Goal: Task Accomplishment & Management: Manage account settings

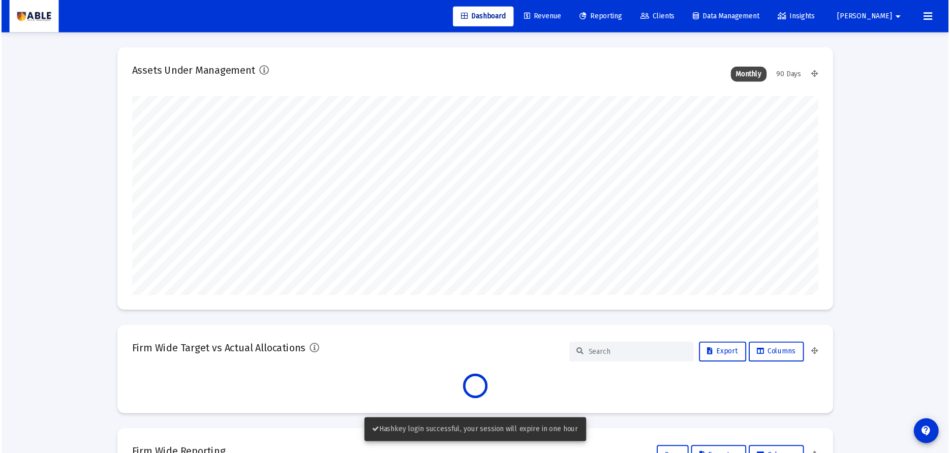
scroll to position [203, 378]
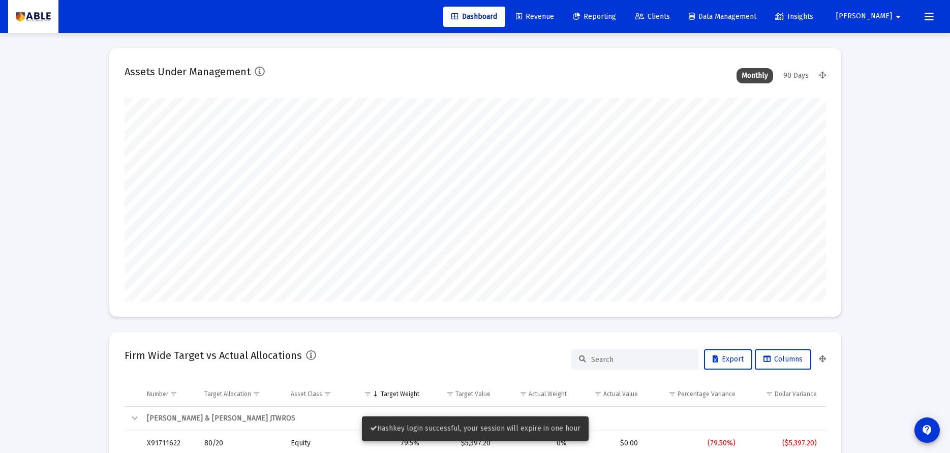
type input "[DATE]"
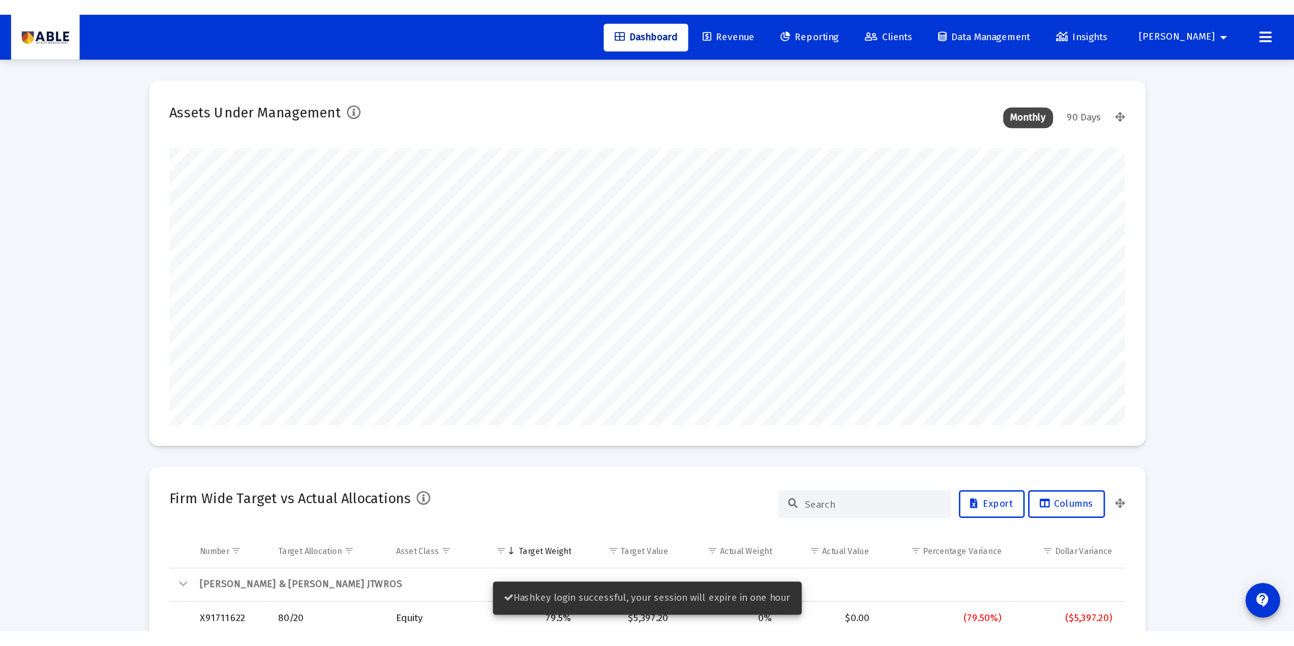
scroll to position [203, 328]
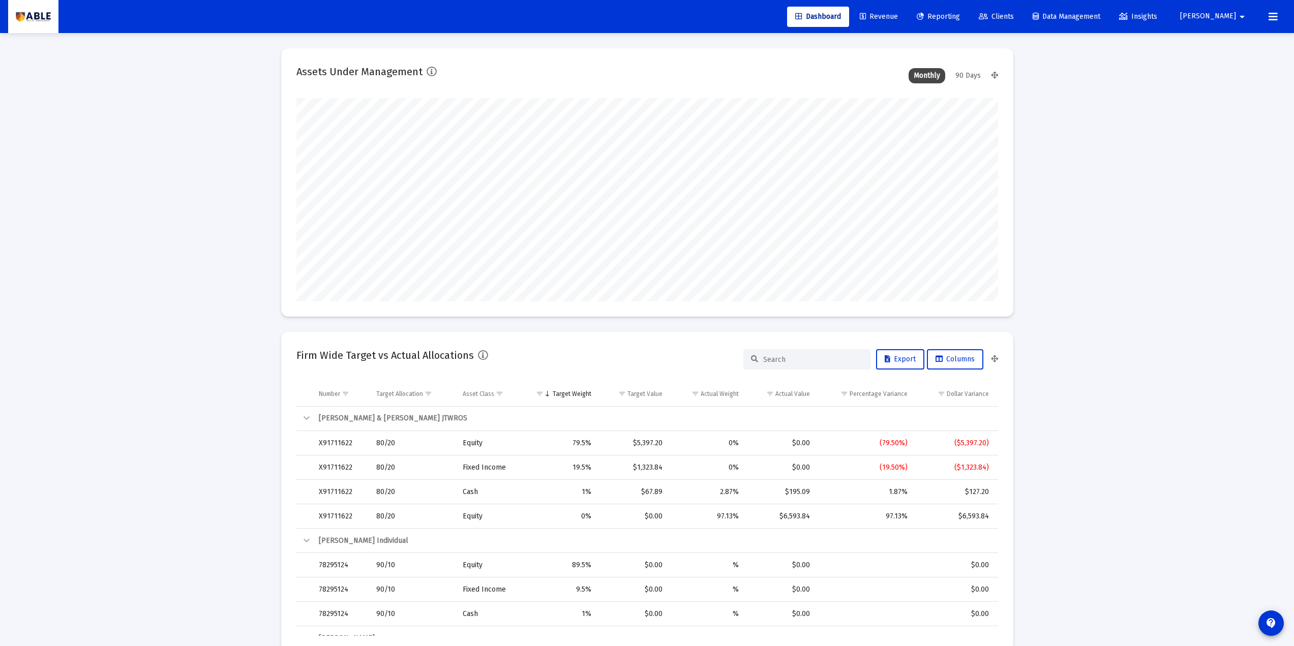
click at [976, 13] on link "Clients" at bounding box center [996, 17] width 51 height 20
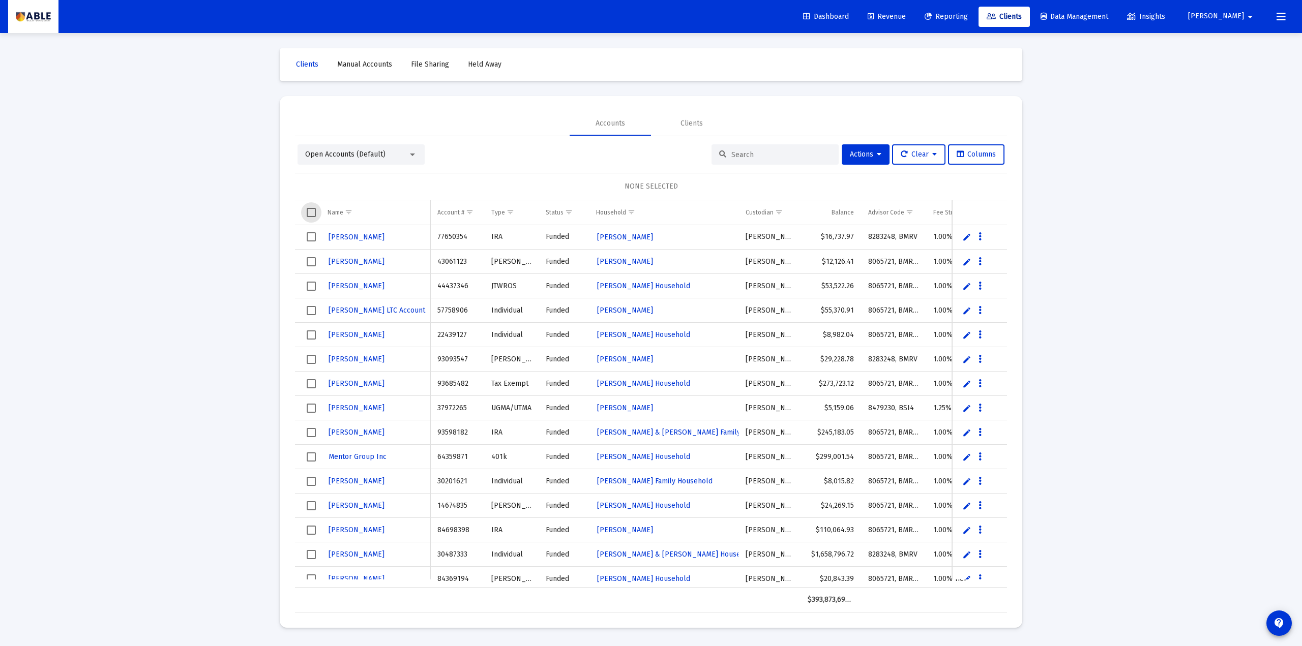
click at [311, 213] on span "Select all" at bounding box center [311, 212] width 9 height 9
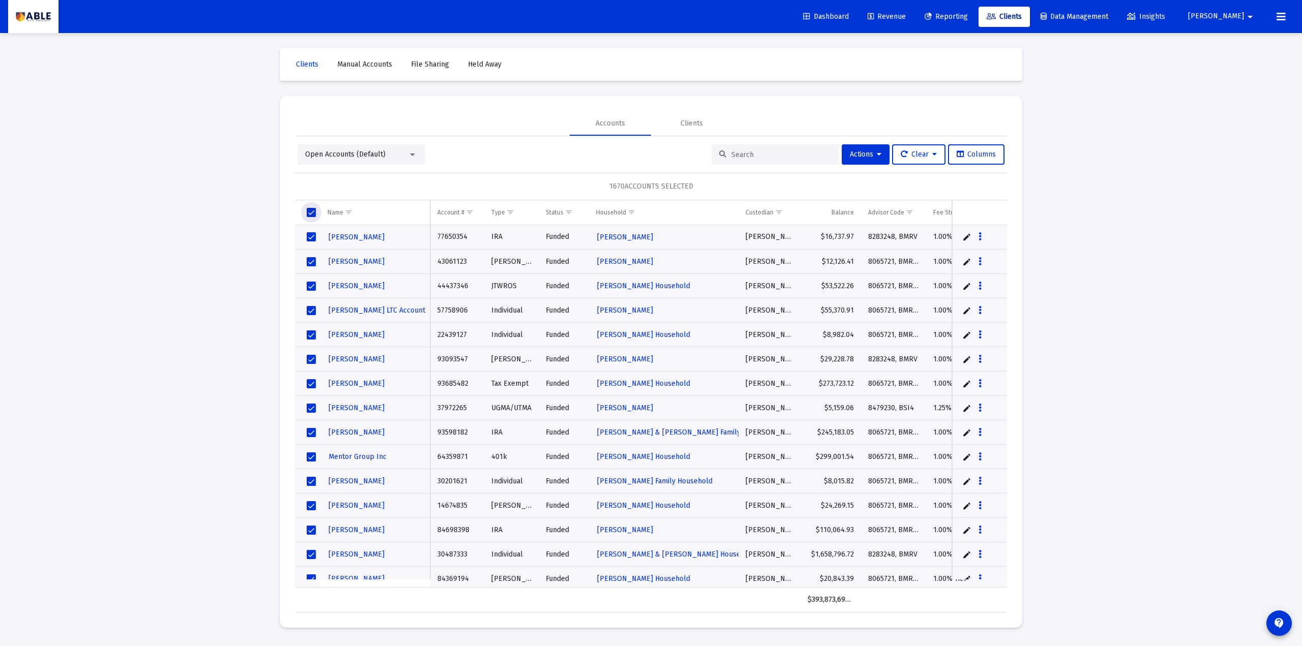
click at [313, 213] on span "Select all" at bounding box center [311, 212] width 9 height 9
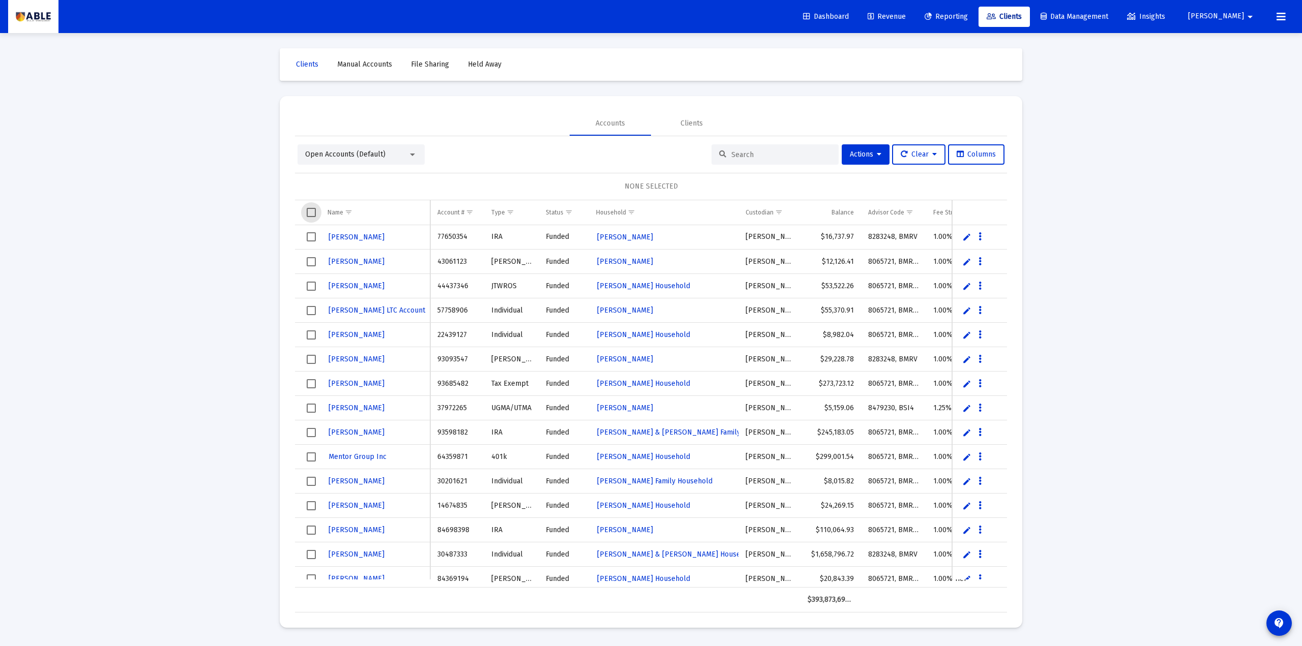
click at [976, 18] on span "[PERSON_NAME]" at bounding box center [1216, 16] width 56 height 9
click at [976, 41] on icon at bounding box center [1229, 43] width 9 height 9
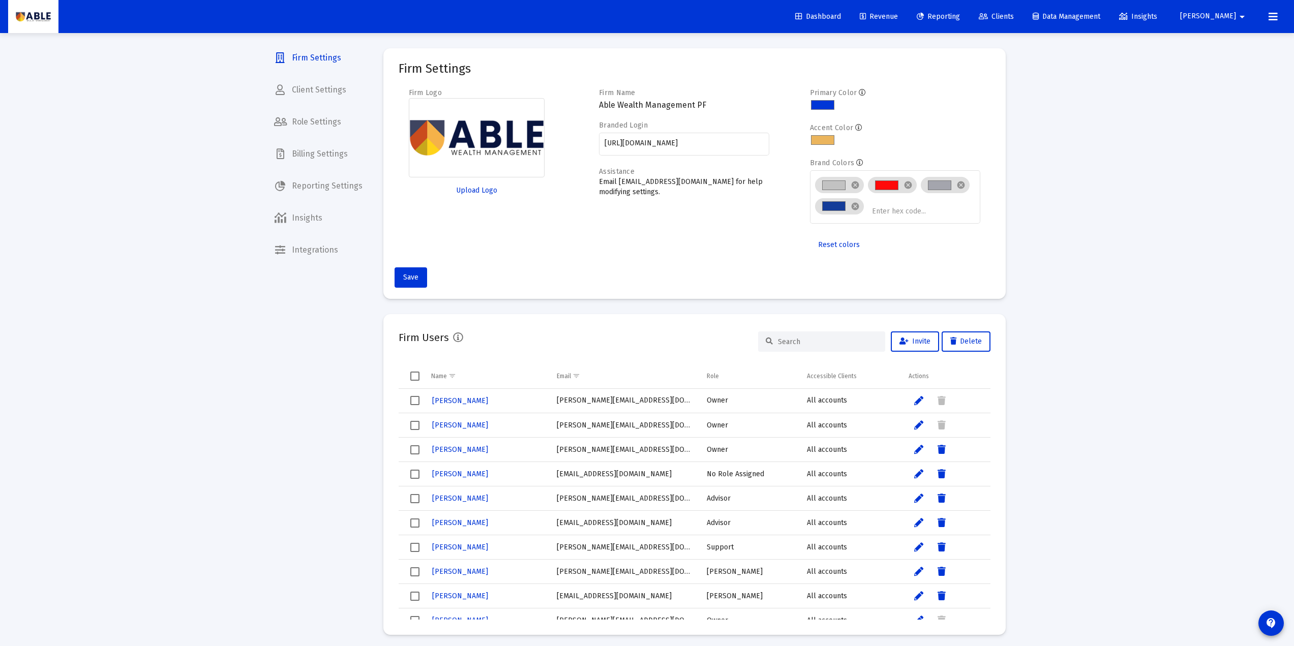
click at [325, 157] on span "Billing Settings" at bounding box center [318, 154] width 105 height 24
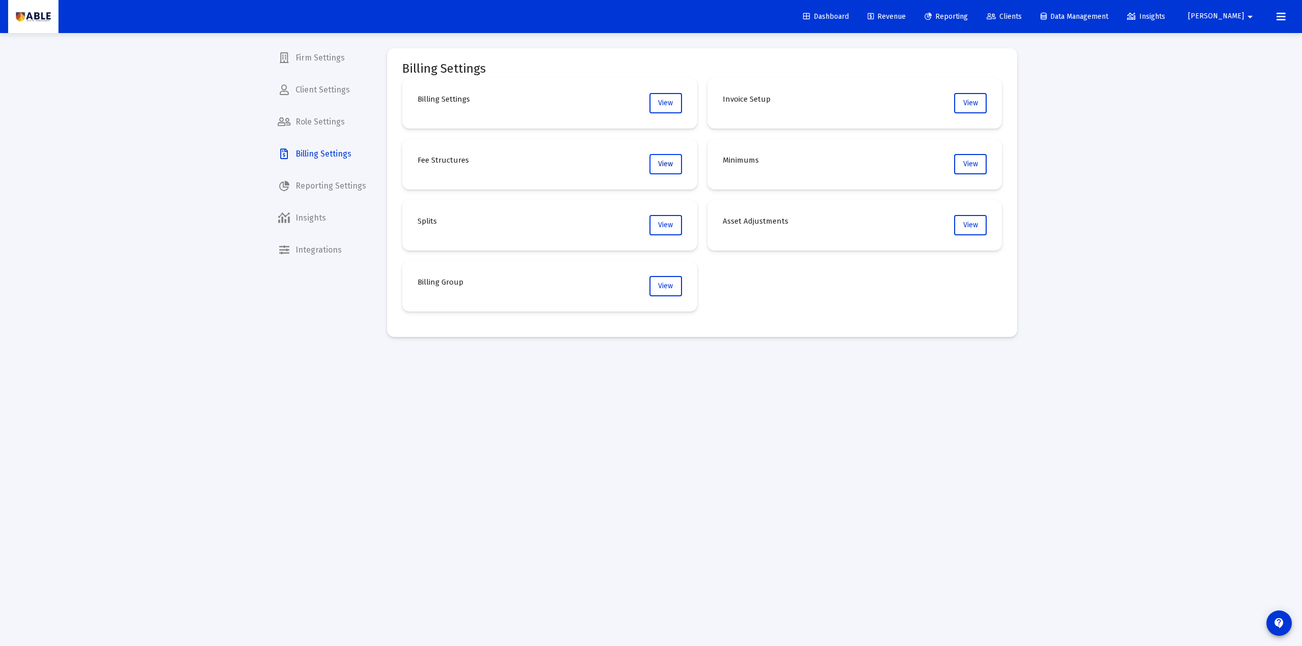
click at [664, 159] on button "View" at bounding box center [665, 164] width 33 height 20
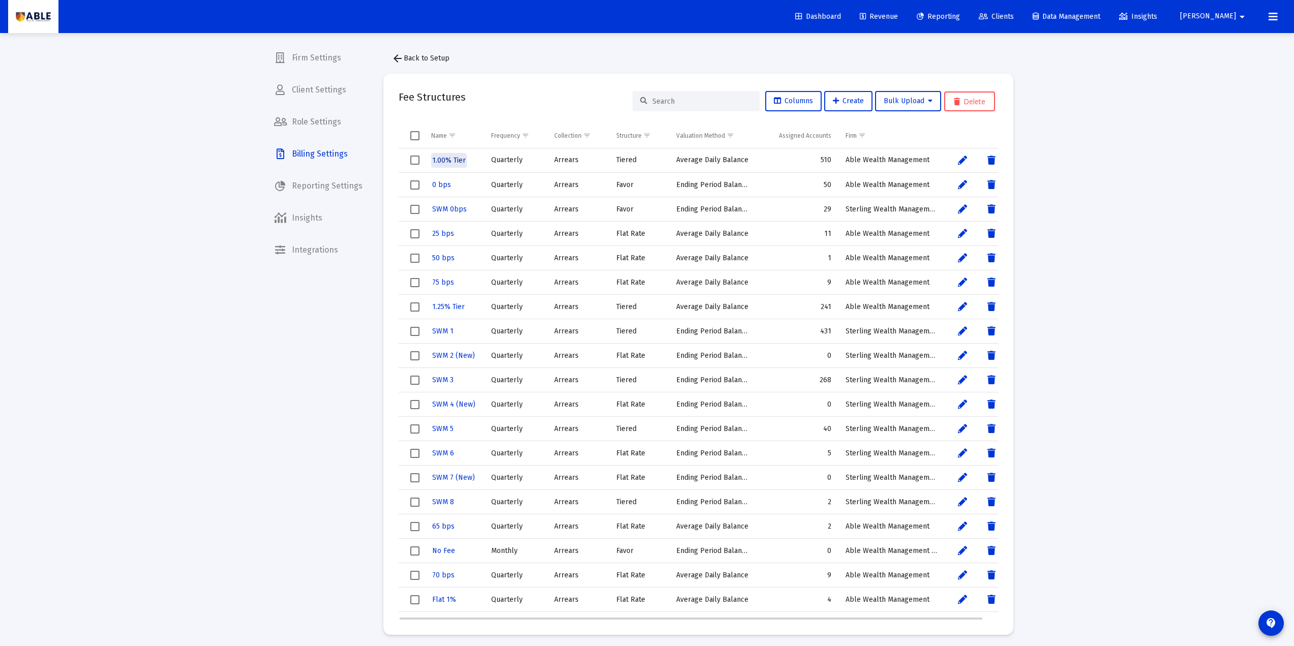
click at [447, 163] on span "1.00% Tier" at bounding box center [449, 160] width 34 height 9
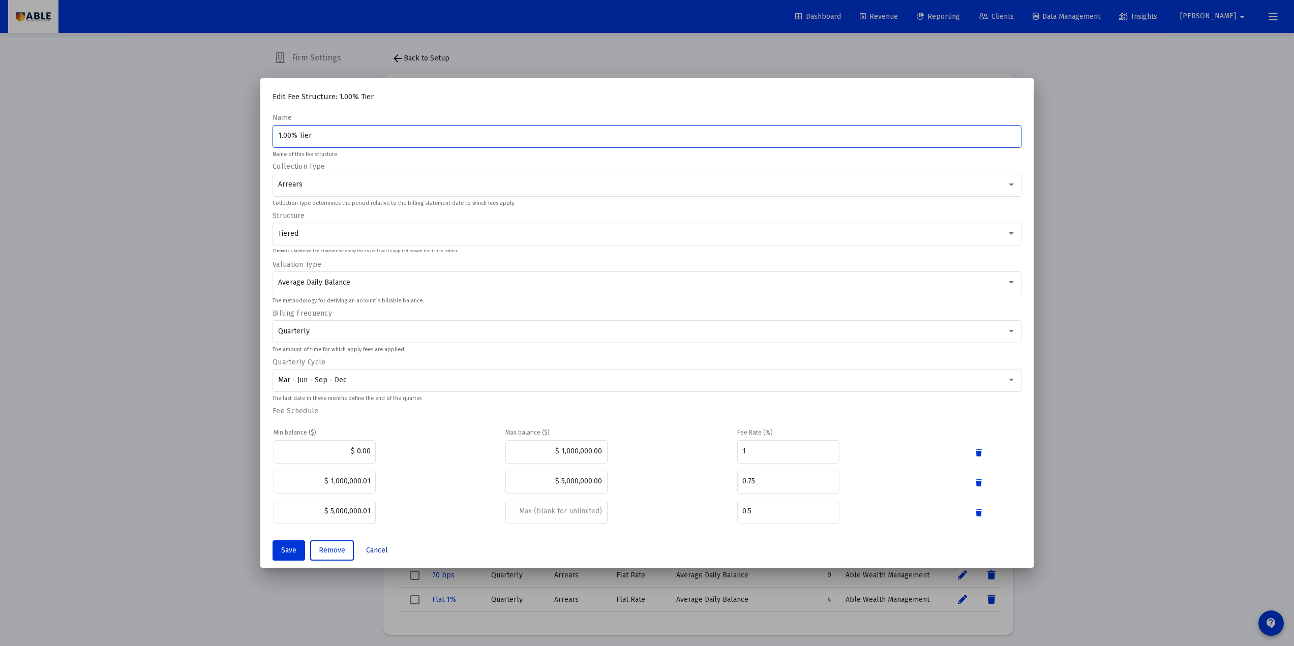
click at [373, 463] on span "Cancel" at bounding box center [377, 550] width 22 height 9
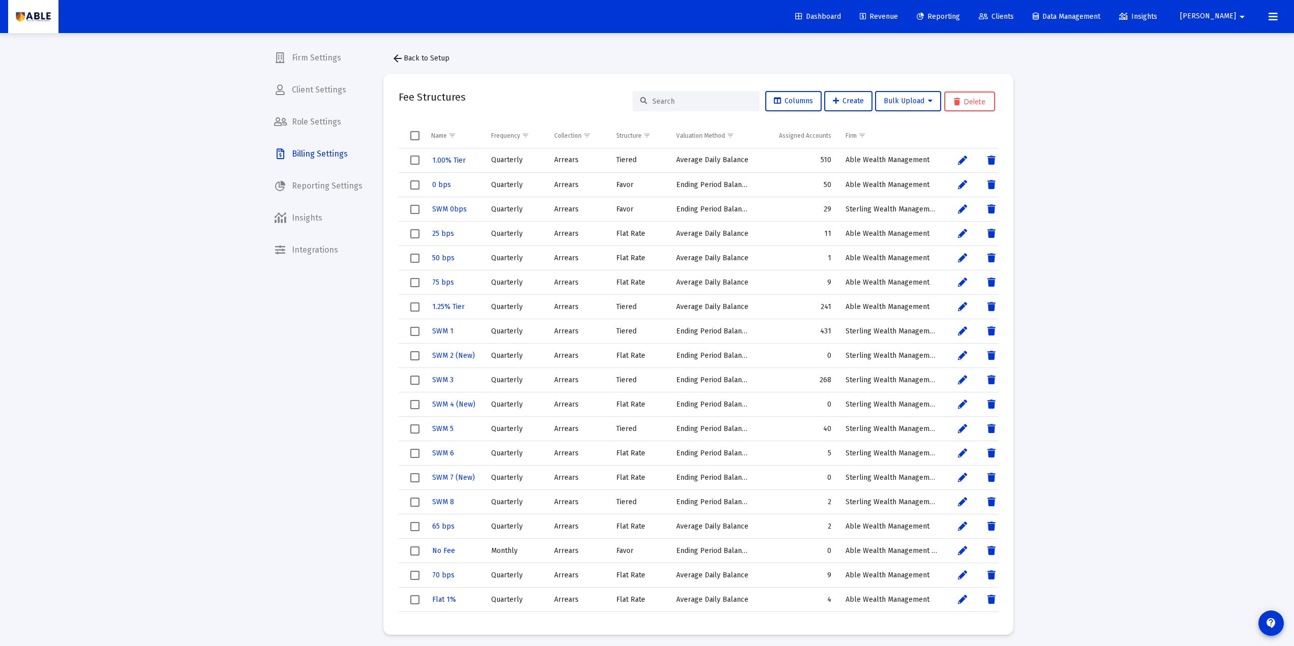
click at [976, 13] on span "Clients" at bounding box center [996, 16] width 35 height 9
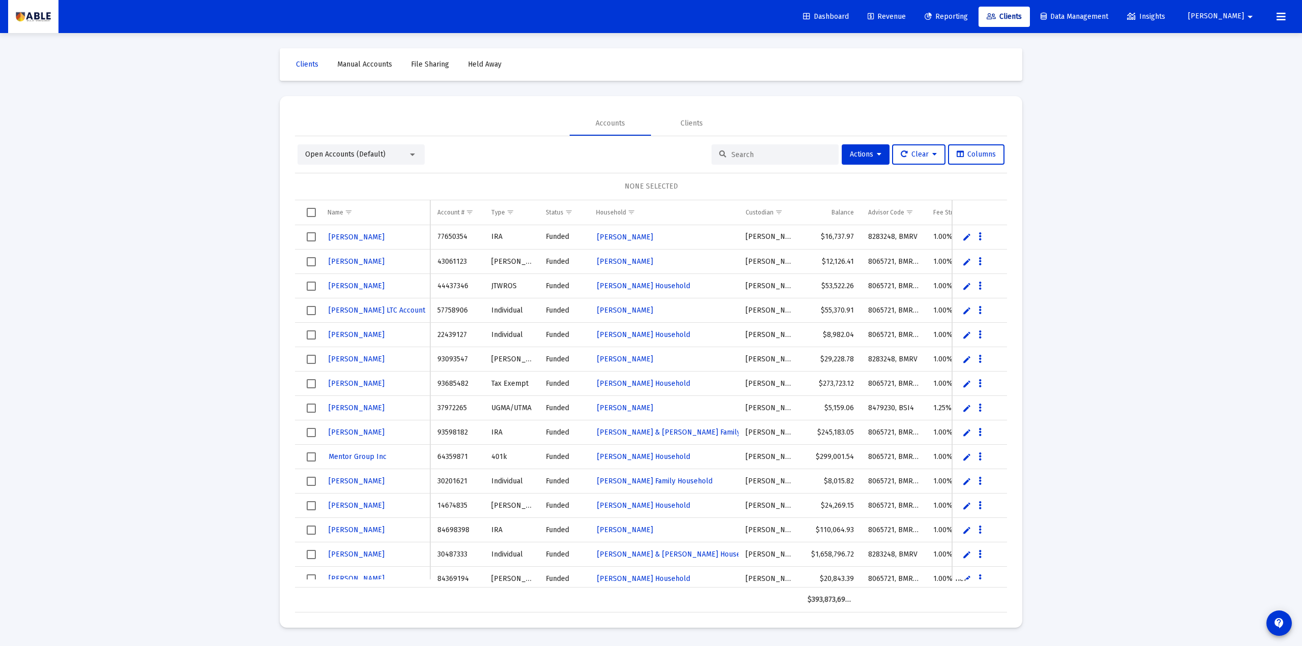
click at [398, 155] on div "Open Accounts (Default)" at bounding box center [356, 154] width 103 height 10
click at [471, 144] on div at bounding box center [651, 323] width 1302 height 646
click at [352, 156] on span "Open Accounts (Default)" at bounding box center [345, 154] width 80 height 9
click at [346, 195] on span "Billing Review" at bounding box center [357, 197] width 104 height 21
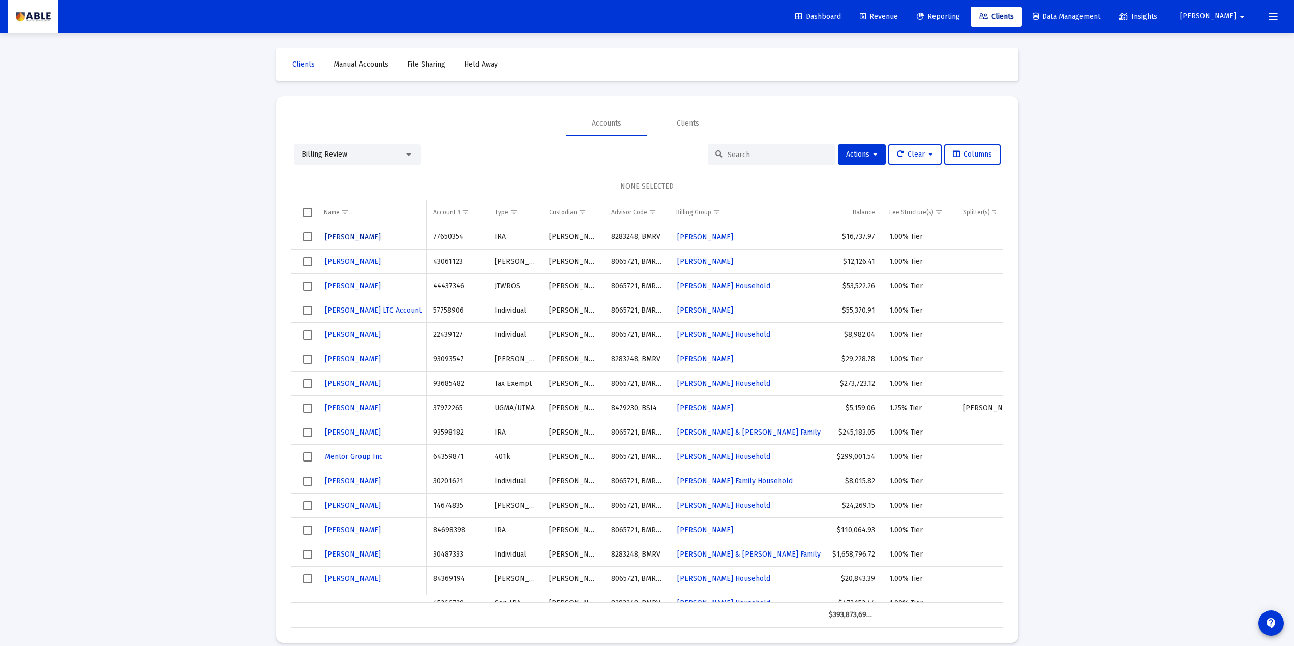
click at [371, 235] on span "[PERSON_NAME]" at bounding box center [353, 237] width 56 height 9
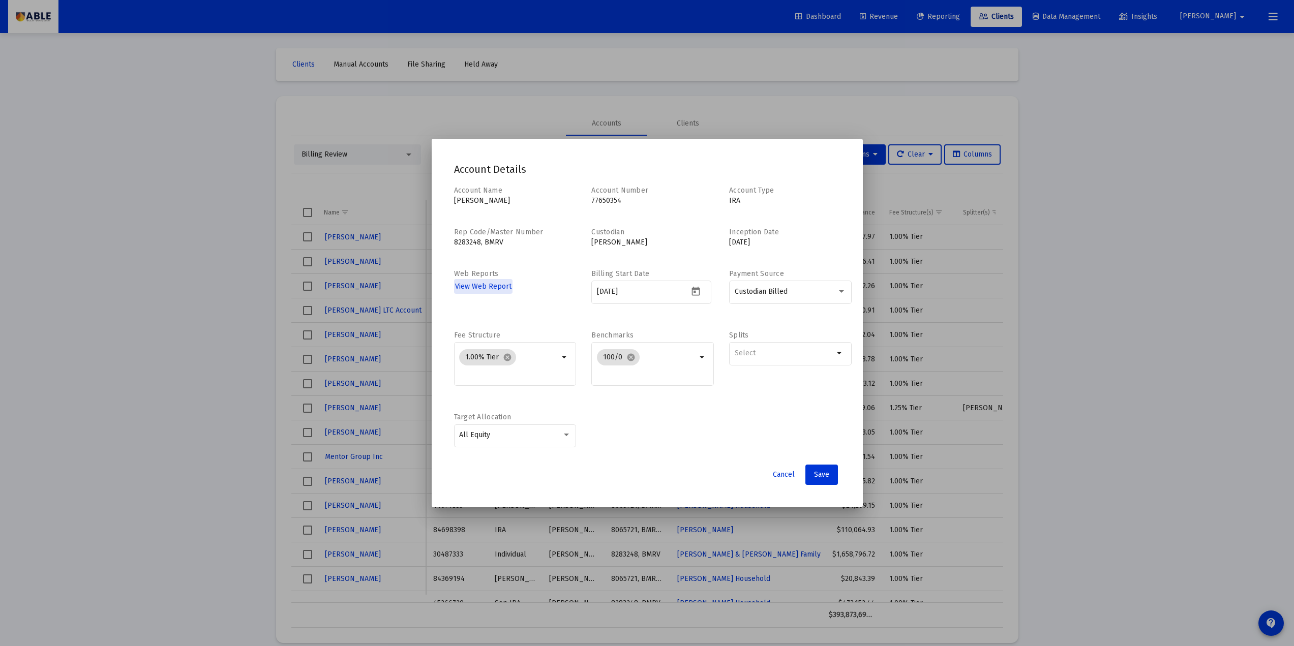
drag, startPoint x: 161, startPoint y: 297, endPoint x: 192, endPoint y: 302, distance: 31.8
click at [161, 297] on div at bounding box center [647, 323] width 1294 height 646
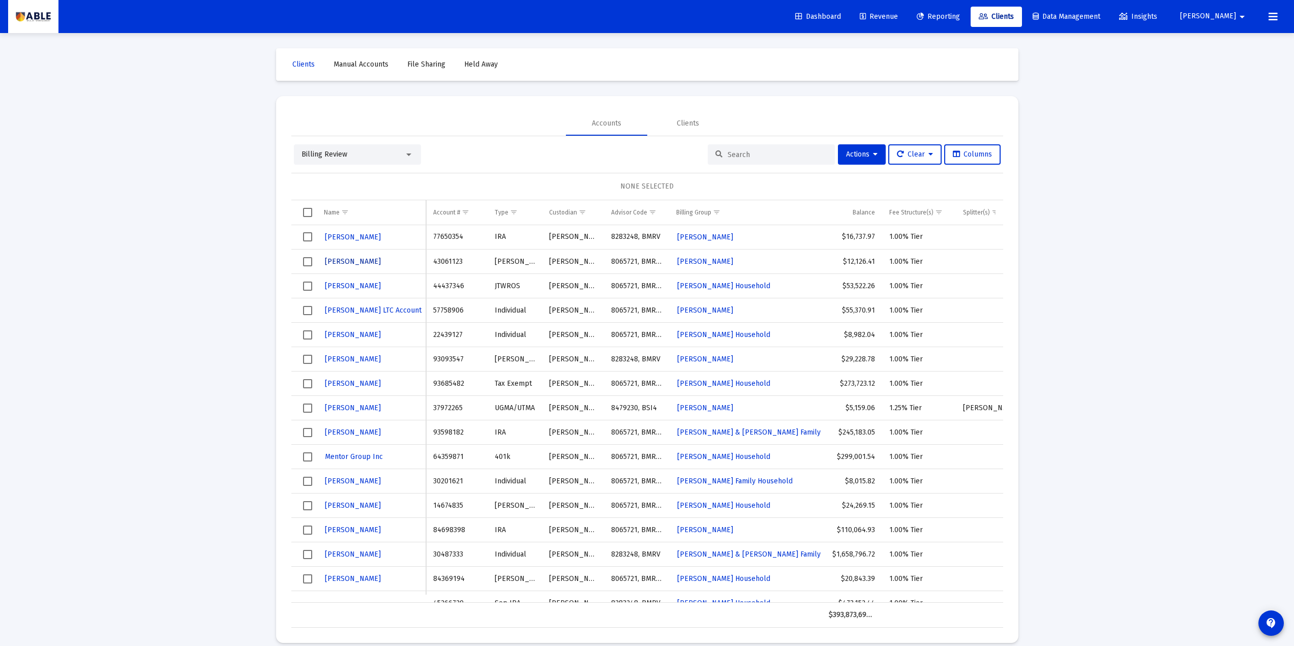
click at [355, 260] on span "[PERSON_NAME]" at bounding box center [353, 261] width 56 height 9
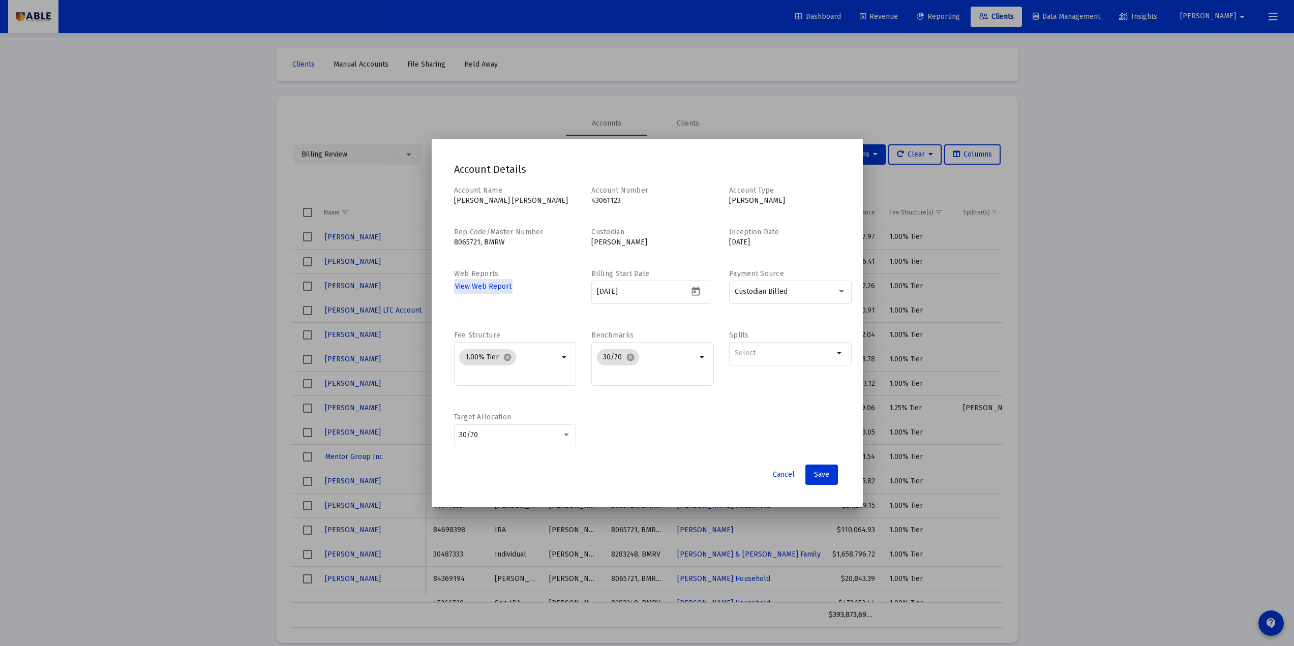
click at [208, 287] on div at bounding box center [647, 323] width 1294 height 646
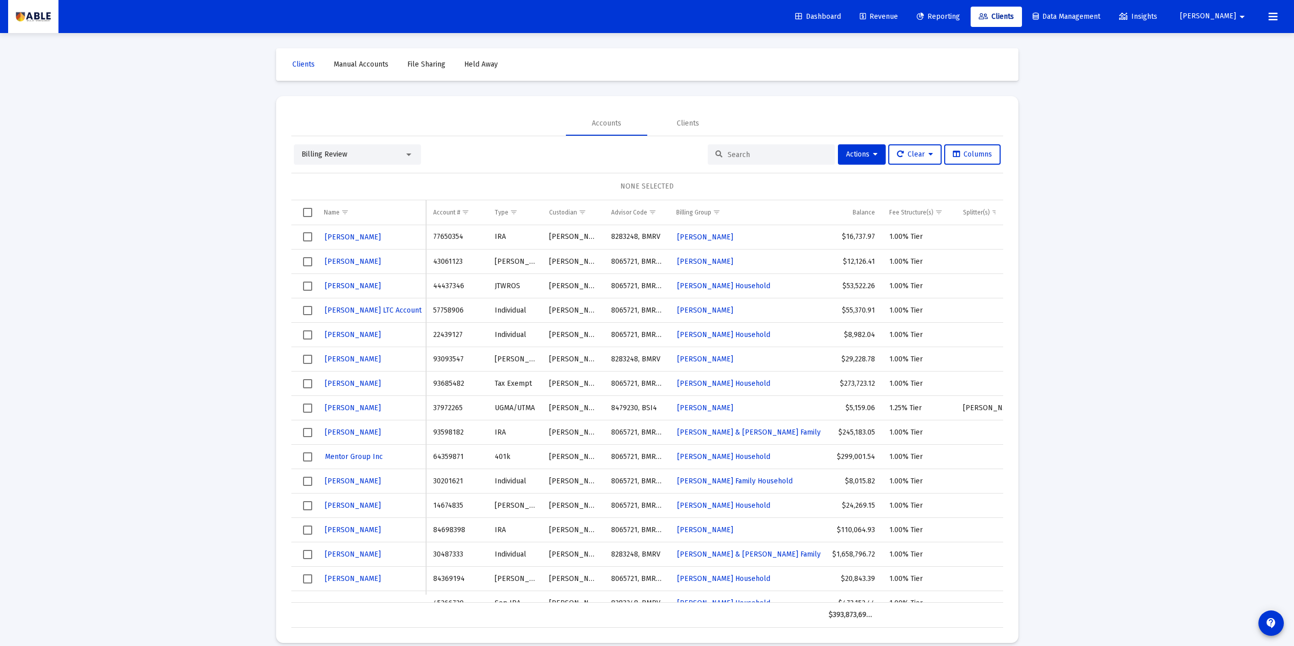
click at [306, 216] on span "Select all" at bounding box center [307, 212] width 9 height 9
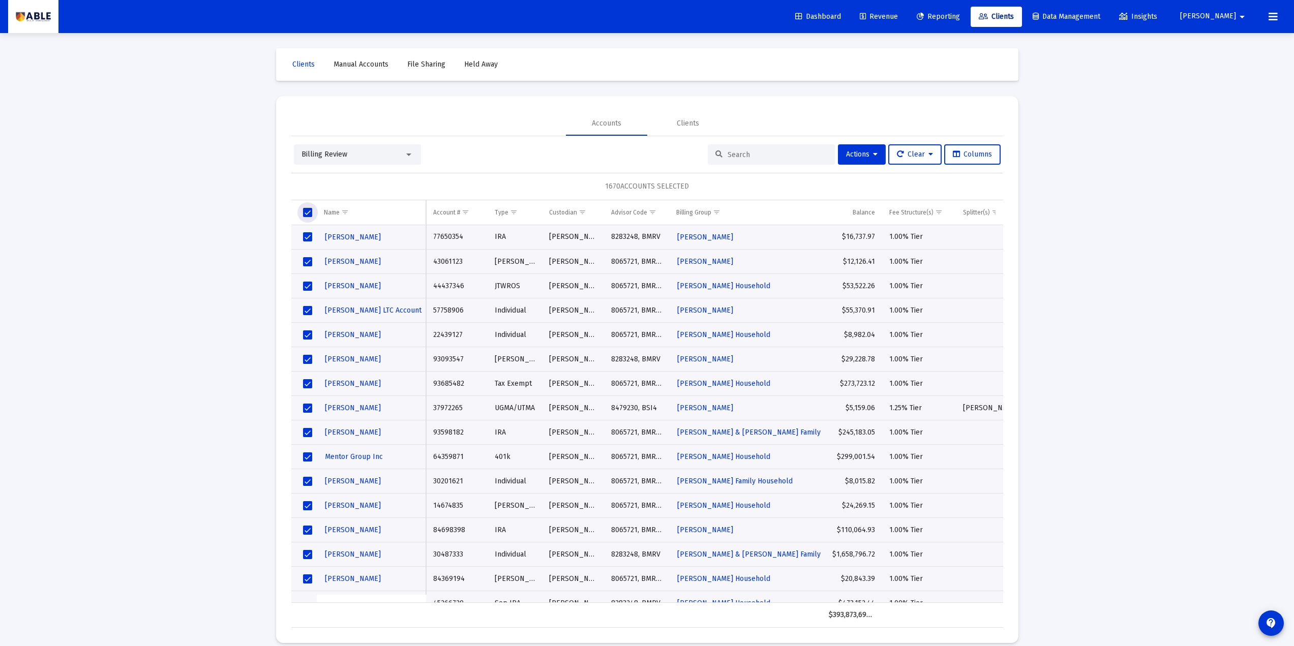
click at [305, 214] on span "Select all" at bounding box center [307, 212] width 9 height 9
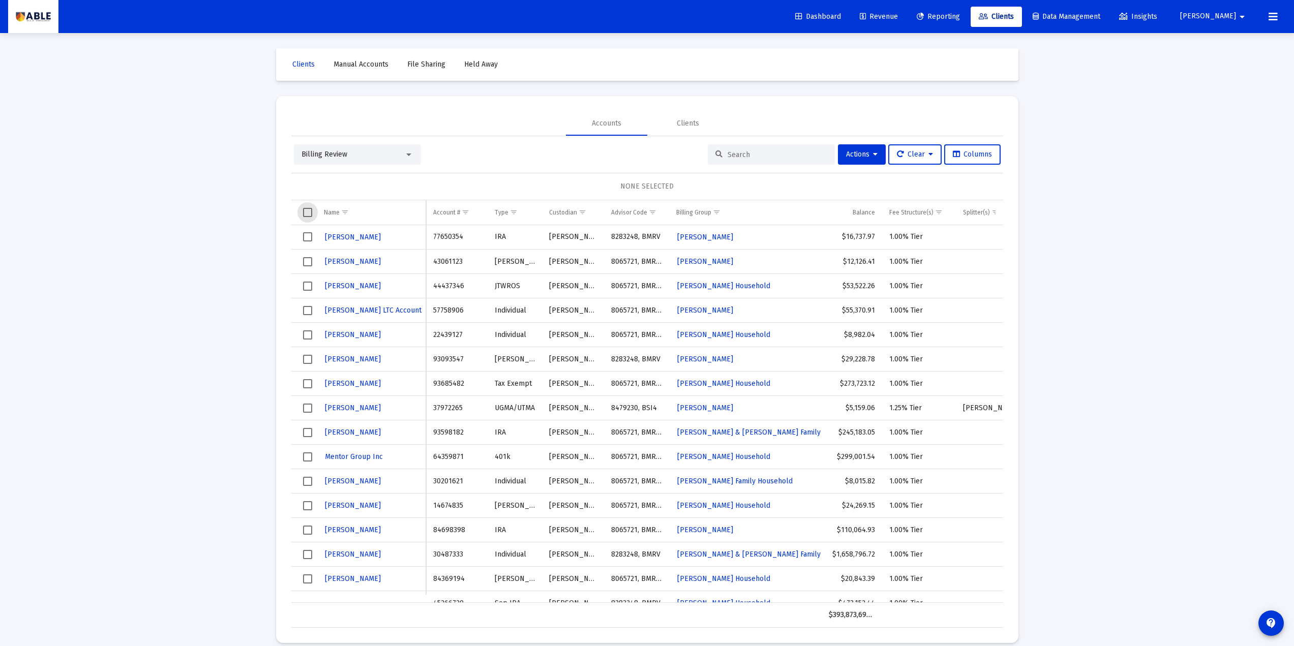
click at [372, 155] on div "Billing Review" at bounding box center [353, 154] width 103 height 10
click at [227, 223] on div at bounding box center [647, 323] width 1294 height 646
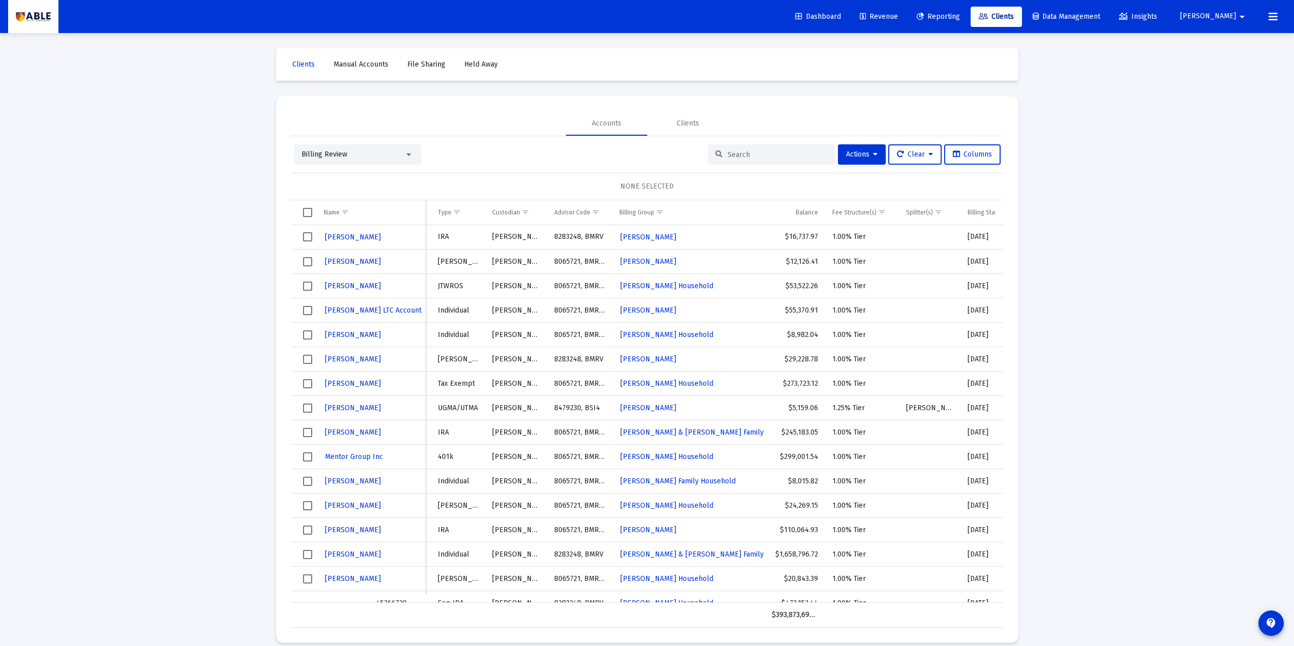
scroll to position [0, 63]
click at [850, 216] on div "Fee Structure(s)" at bounding box center [848, 212] width 44 height 8
click at [848, 210] on div "Fee Structure(s)" at bounding box center [848, 212] width 44 height 8
click at [851, 211] on div "Fee Structure(s)" at bounding box center [848, 212] width 44 height 8
click at [853, 216] on div "Fee Structure(s)" at bounding box center [848, 212] width 44 height 8
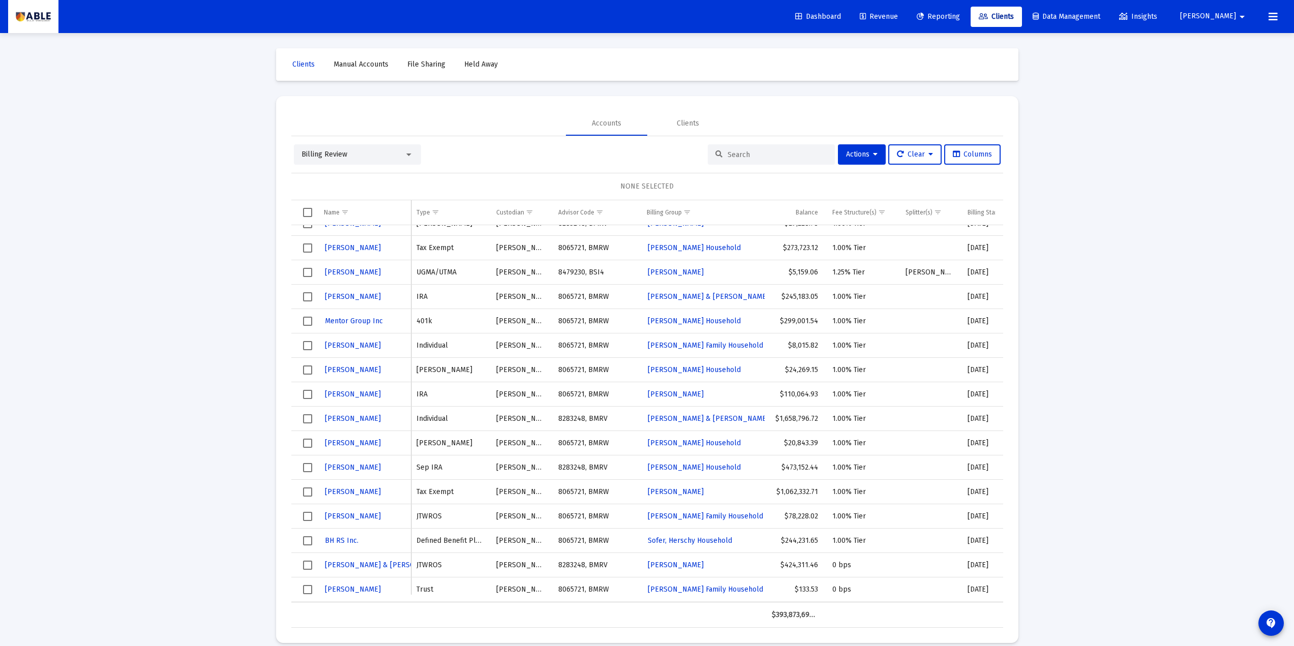
scroll to position [13, 0]
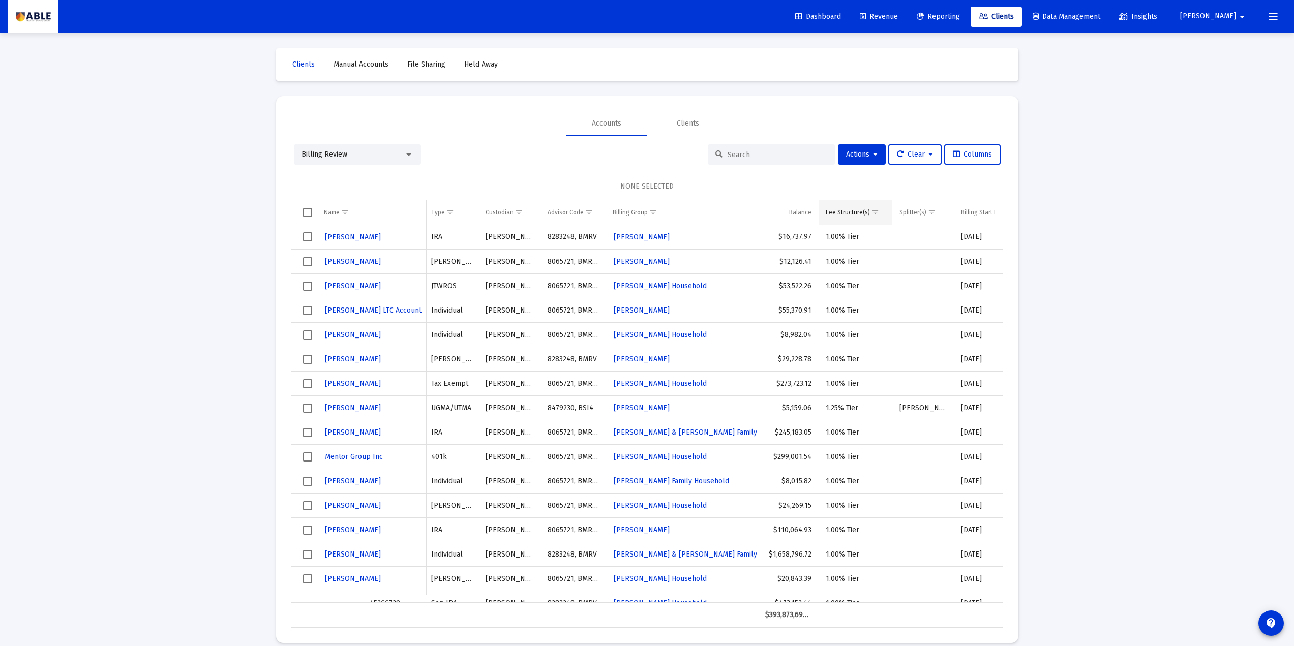
click at [876, 212] on span "Show filter options for column 'Fee Structure(s)'" at bounding box center [875, 212] width 8 height 8
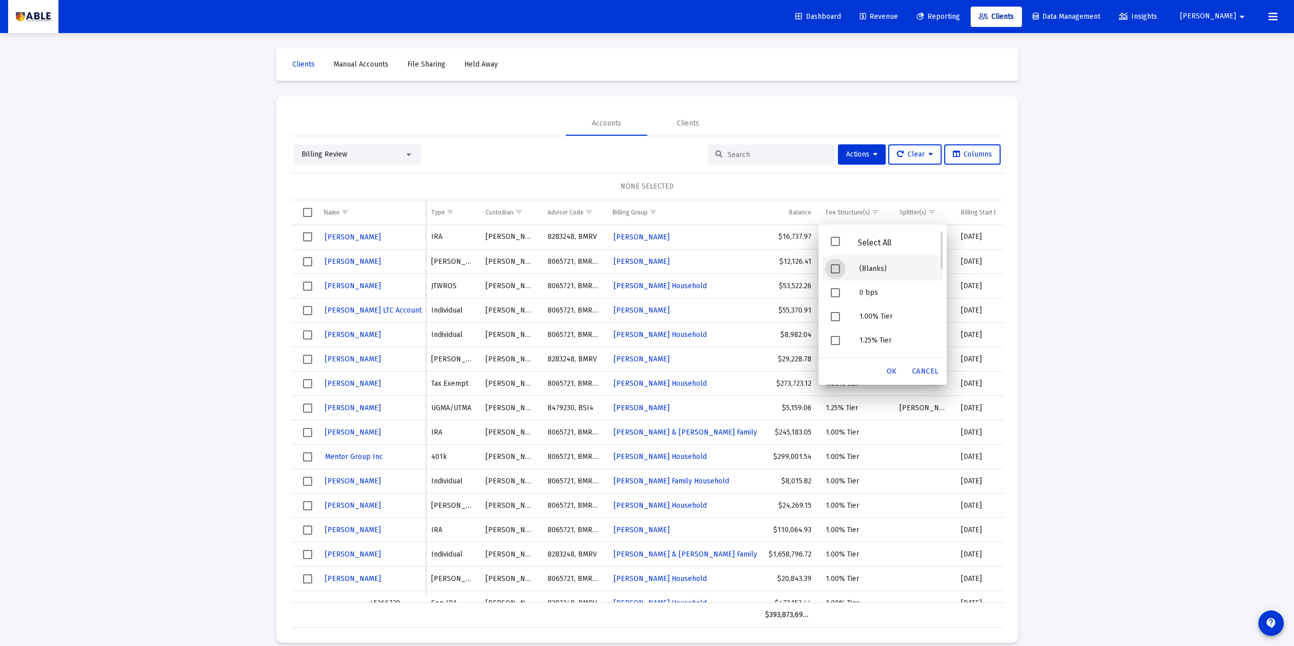
click at [834, 268] on span "Filter options" at bounding box center [835, 268] width 9 height 9
click at [892, 372] on span "OK" at bounding box center [892, 371] width 10 height 9
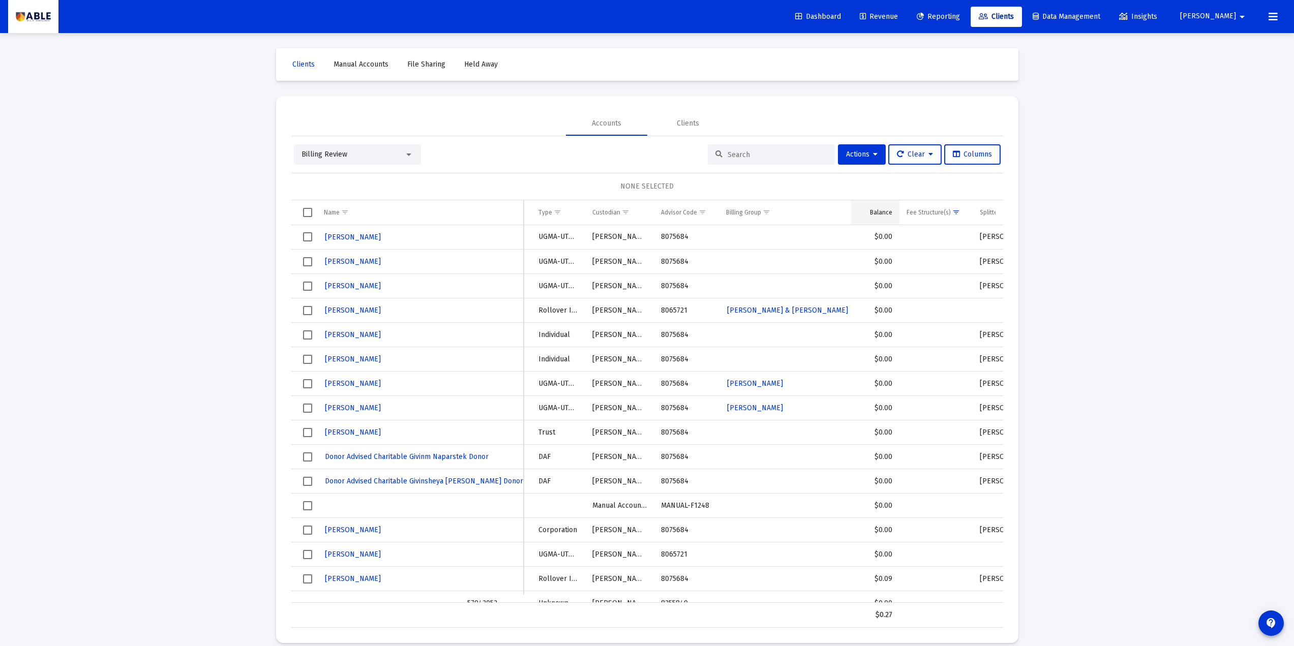
click at [882, 205] on td "Balance" at bounding box center [875, 212] width 48 height 24
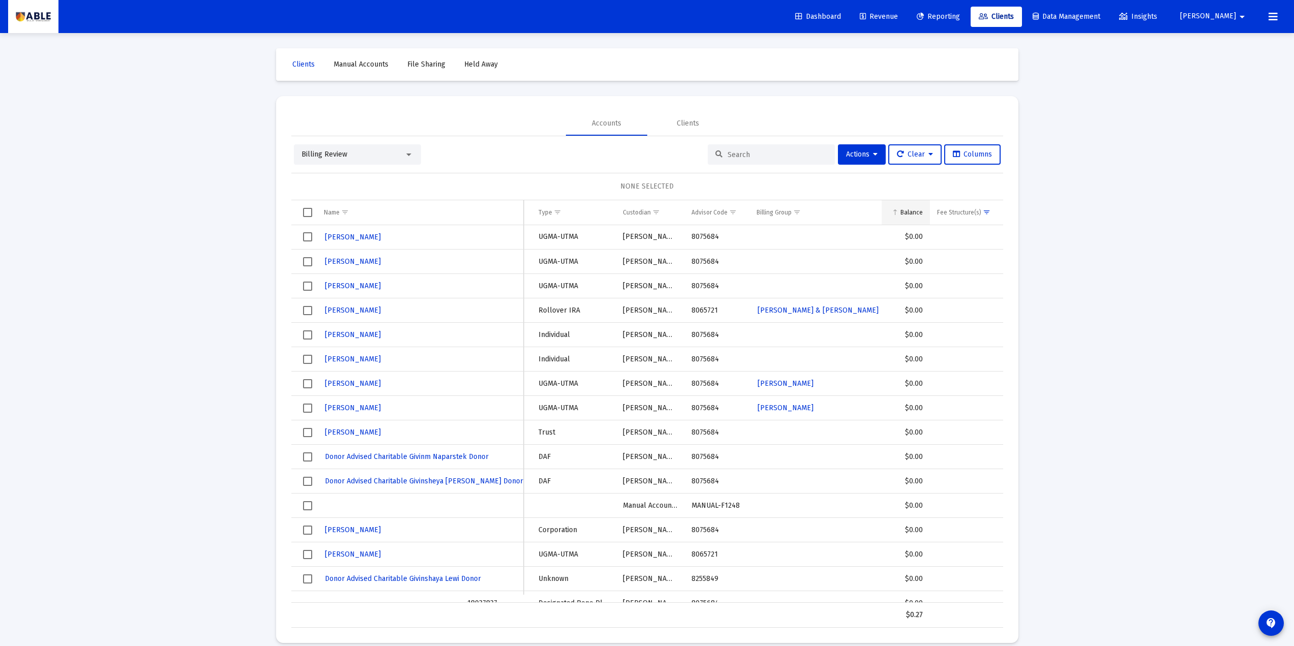
click at [907, 210] on div "Balance" at bounding box center [911, 212] width 22 height 8
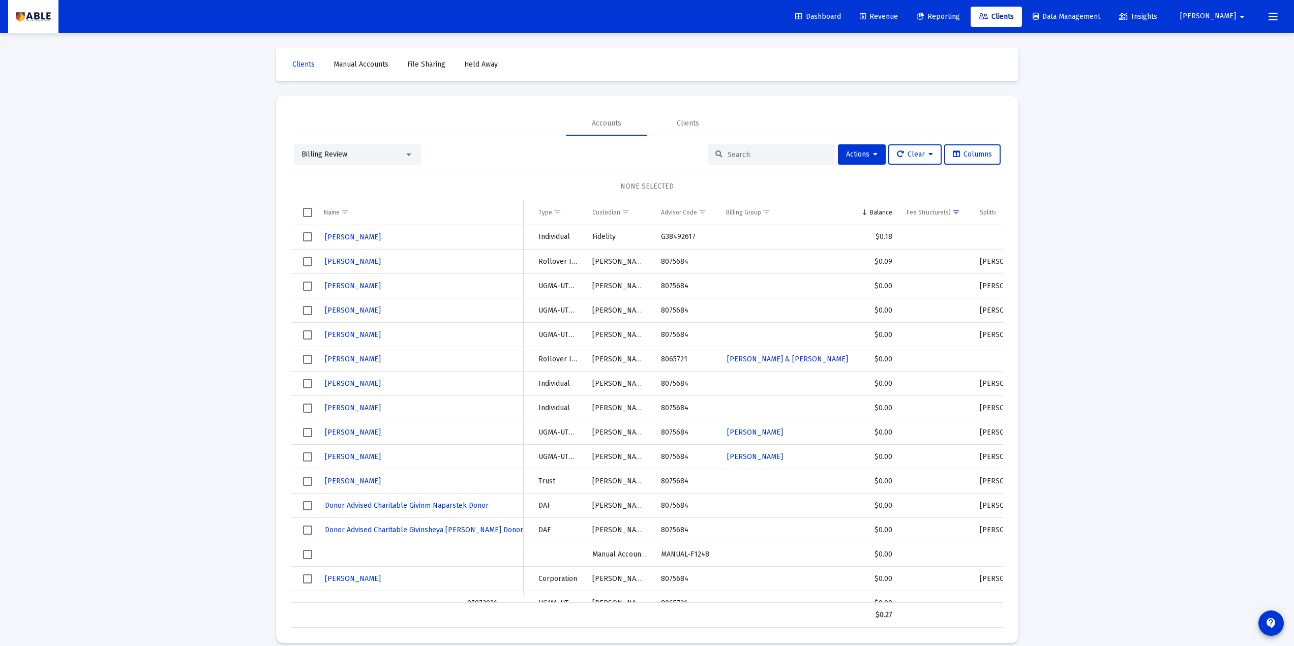
click at [377, 154] on div "Billing Review" at bounding box center [353, 154] width 103 height 10
click at [359, 114] on span "(Default)" at bounding box center [365, 111] width 24 height 7
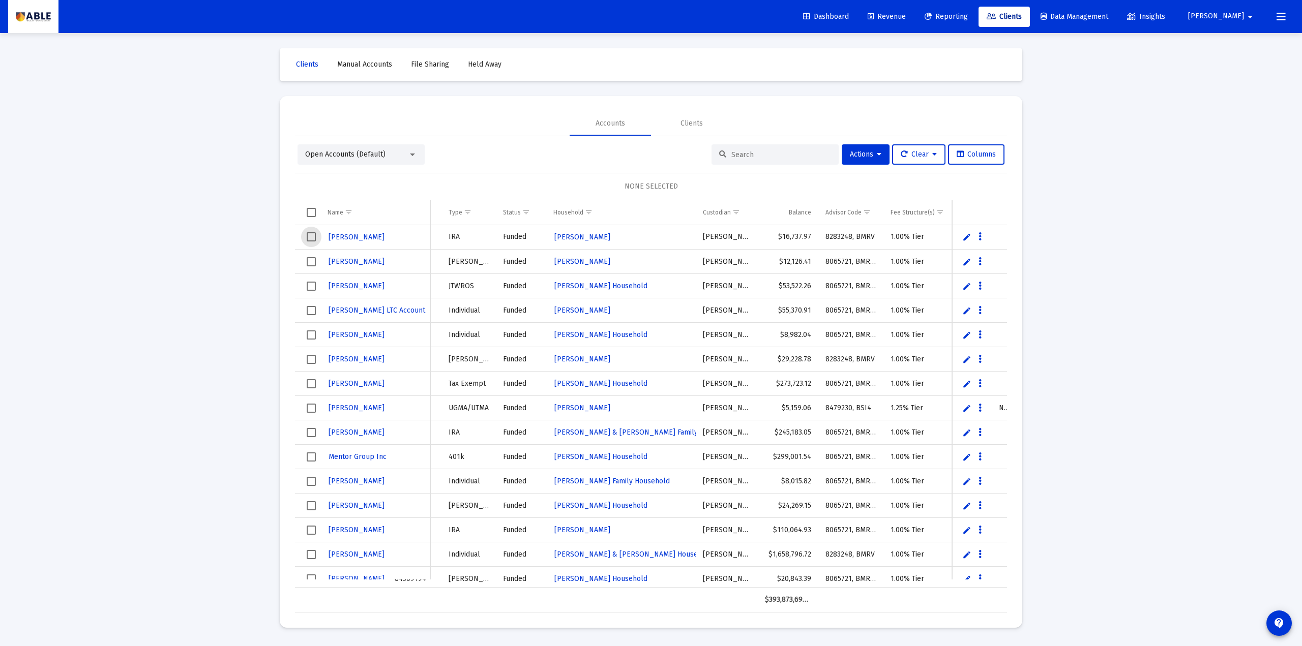
click at [314, 239] on span "Select row" at bounding box center [311, 236] width 9 height 9
click at [312, 463] on span "Select row" at bounding box center [311, 505] width 9 height 9
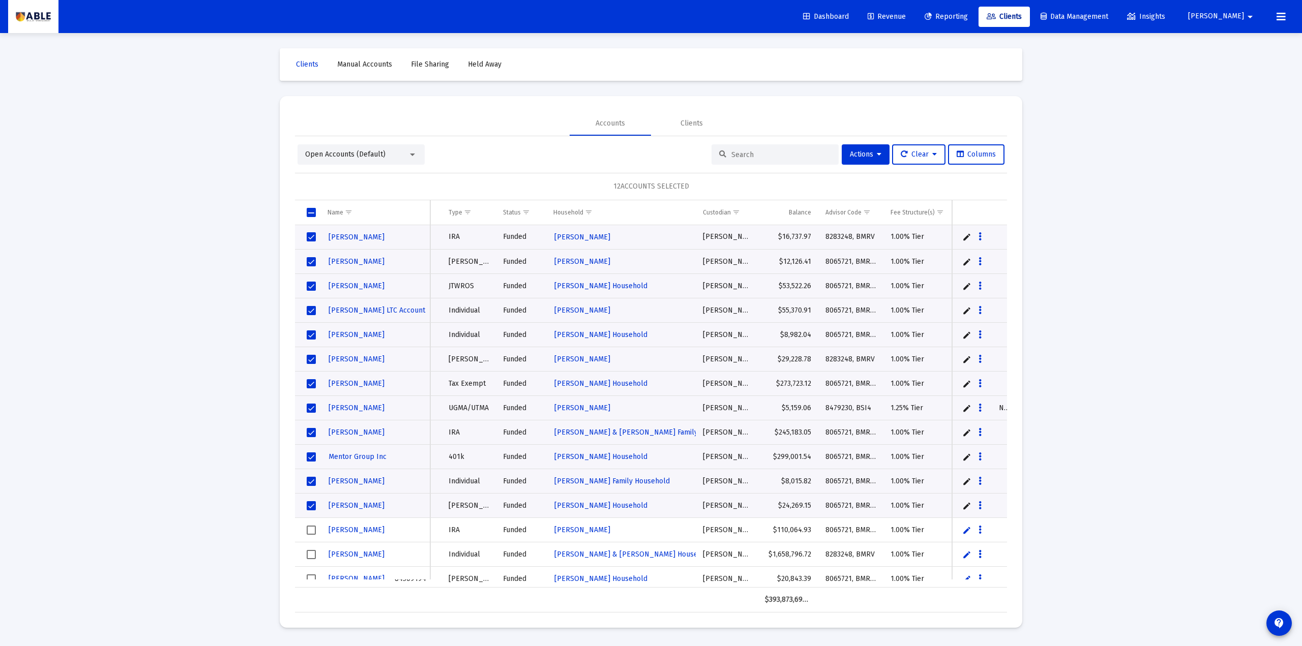
drag, startPoint x: 682, startPoint y: 183, endPoint x: 717, endPoint y: 180, distance: 35.2
click at [717, 180] on div "12 ACCOUNTS SELECTED" at bounding box center [651, 186] width 712 height 27
click at [222, 333] on div "Loading... Clients Manual Accounts File Sharing Held Away Accounts Clients Open…" at bounding box center [651, 323] width 1302 height 646
click at [862, 156] on span "Actions" at bounding box center [866, 154] width 32 height 9
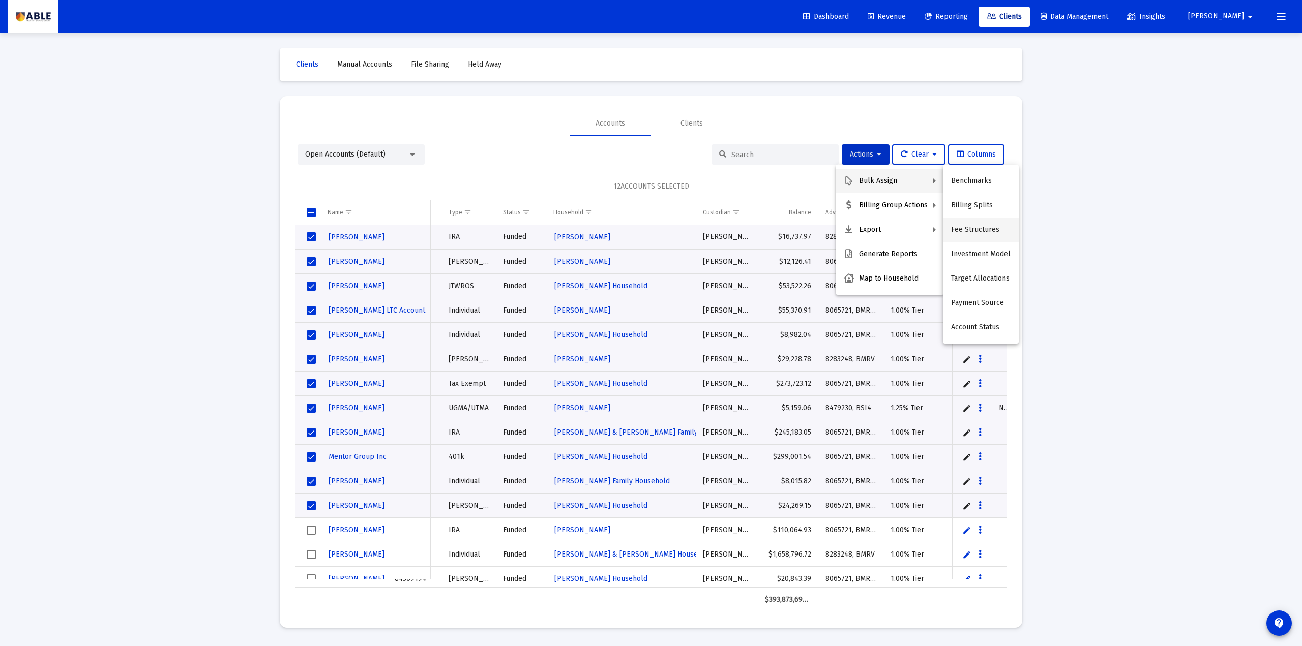
click at [975, 226] on button "Fee Structures" at bounding box center [981, 230] width 76 height 24
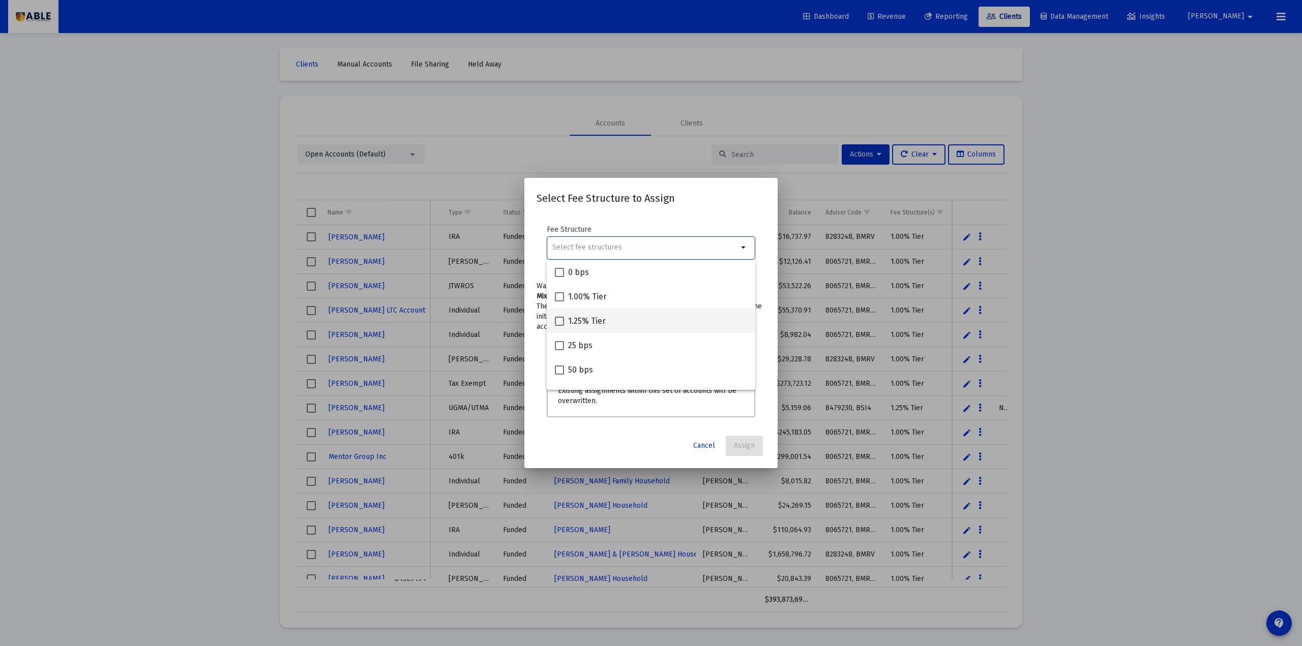
click at [562, 319] on span at bounding box center [559, 321] width 9 height 9
click at [559, 326] on input "1.25% Tier" at bounding box center [559, 326] width 1 height 1
checkbox input "true"
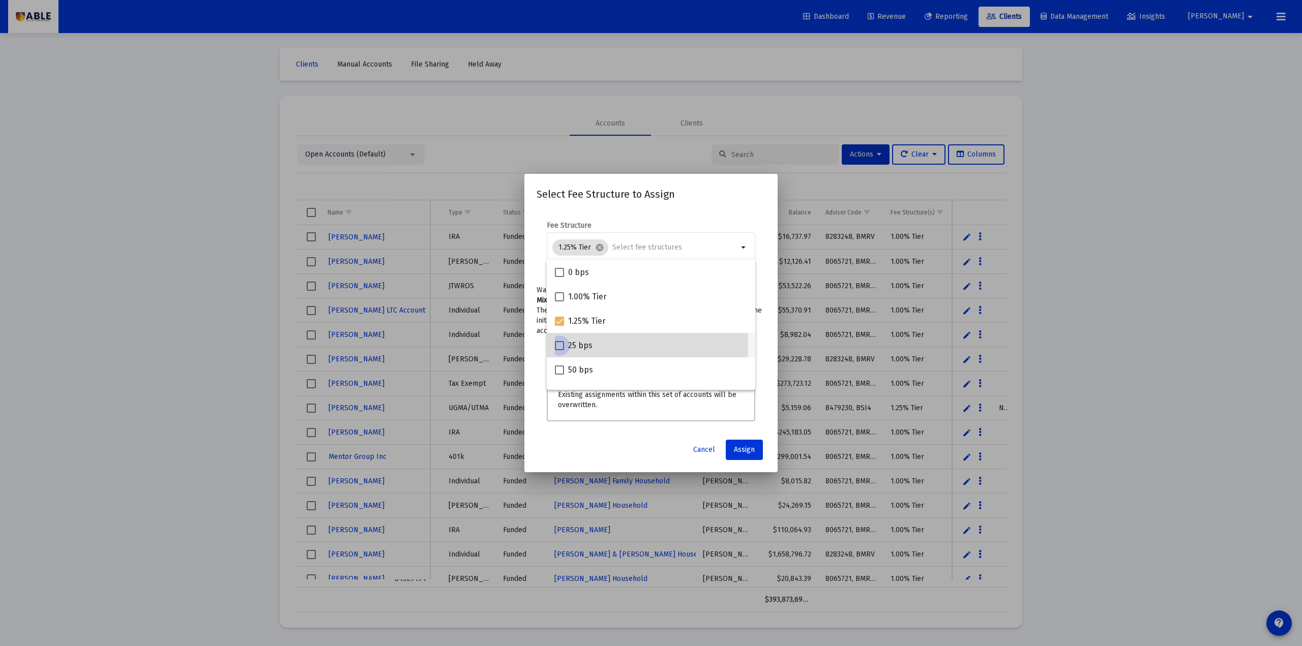
click at [557, 344] on span at bounding box center [559, 345] width 9 height 9
click at [559, 350] on input "25 bps" at bounding box center [559, 350] width 1 height 1
click at [562, 347] on span at bounding box center [559, 345] width 9 height 9
click at [559, 350] on input "25 bps" at bounding box center [559, 350] width 1 height 1
checkbox input "false"
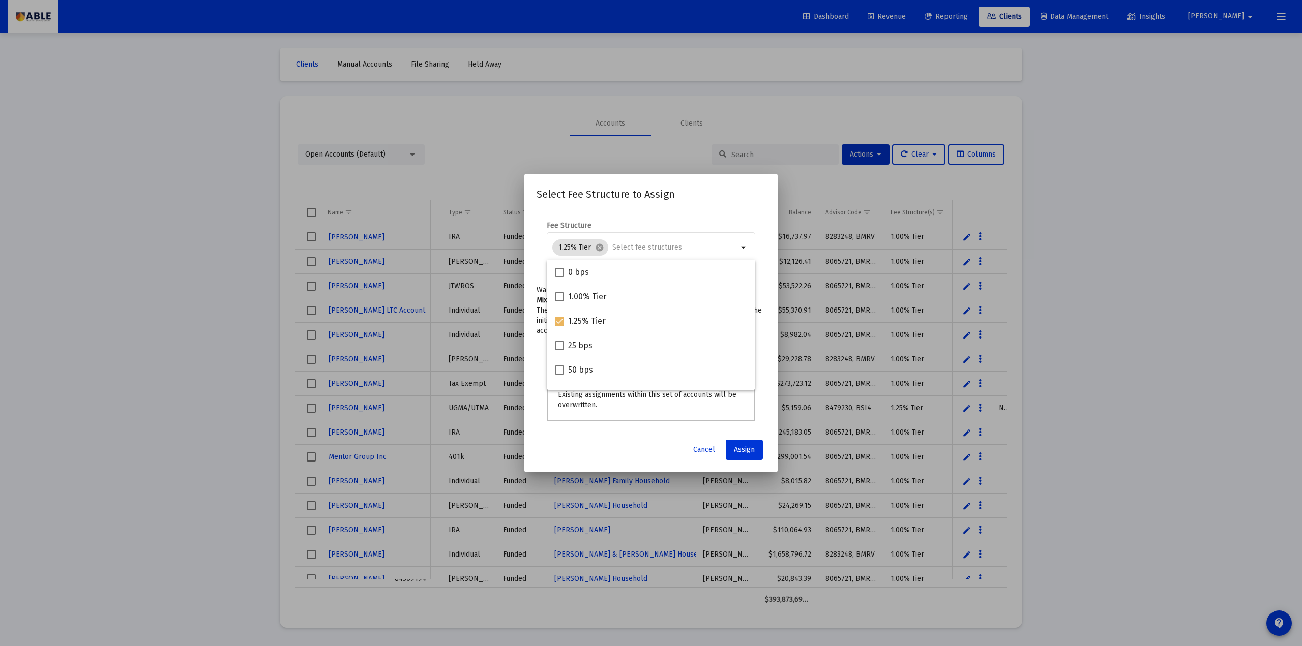
click at [656, 210] on mat-dialog-content "Fee Structure 1.25% Tier cancel arrow_drop_down Warning Mixed fee structures Th…" at bounding box center [650, 321] width 253 height 223
click at [695, 451] on span "Cancel" at bounding box center [704, 449] width 22 height 9
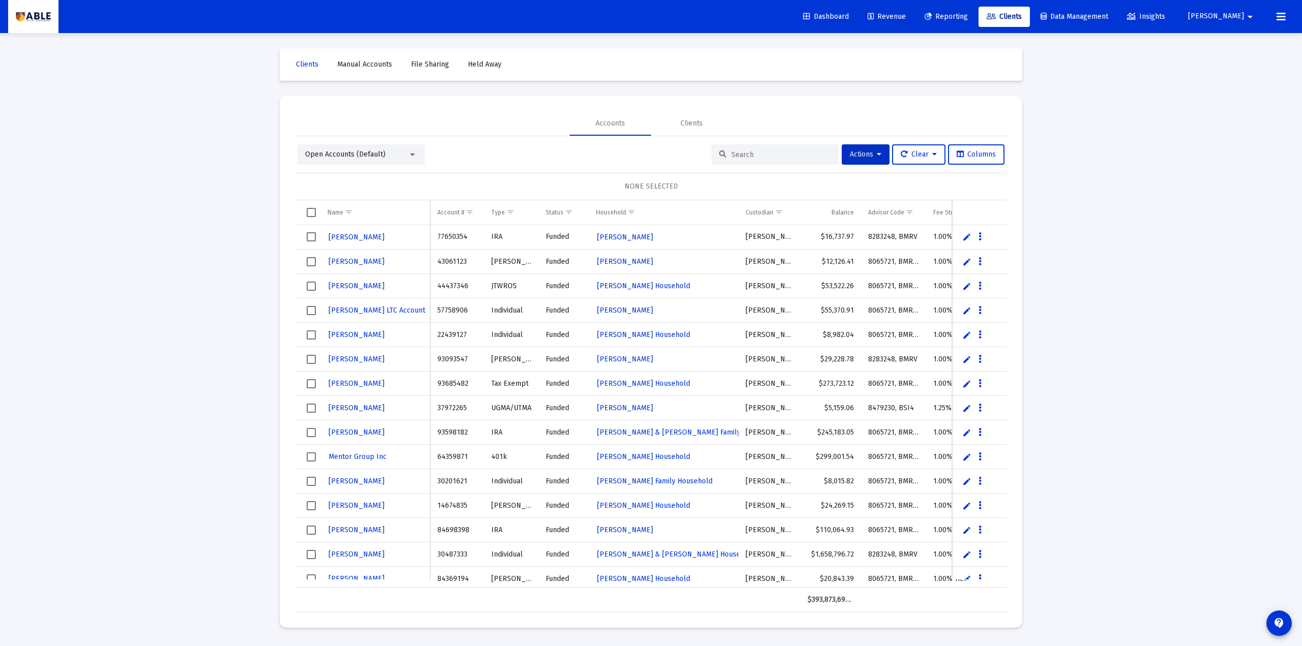
click at [312, 239] on span "Select row" at bounding box center [311, 236] width 9 height 9
click at [310, 287] on span "Select row" at bounding box center [311, 286] width 9 height 9
drag, startPoint x: 594, startPoint y: 190, endPoint x: 679, endPoint y: 185, distance: 84.6
click at [681, 184] on div "2 ACCOUNTS SELECTED" at bounding box center [651, 186] width 712 height 27
click at [263, 303] on div "Loading... Clients Manual Accounts File Sharing Held Away Accounts Clients Open…" at bounding box center [651, 323] width 1302 height 646
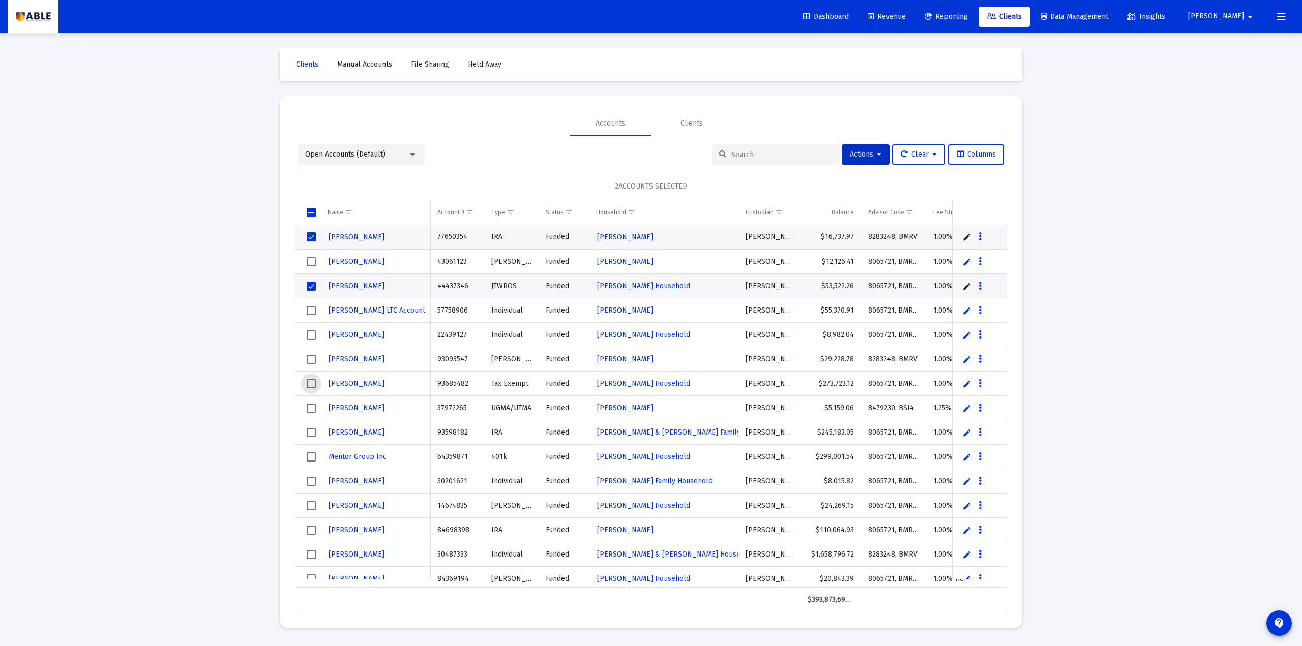
drag, startPoint x: 313, startPoint y: 380, endPoint x: 316, endPoint y: 414, distance: 33.7
click at [313, 379] on span "Select row" at bounding box center [311, 383] width 9 height 9
click at [310, 410] on span "Select row" at bounding box center [311, 408] width 9 height 9
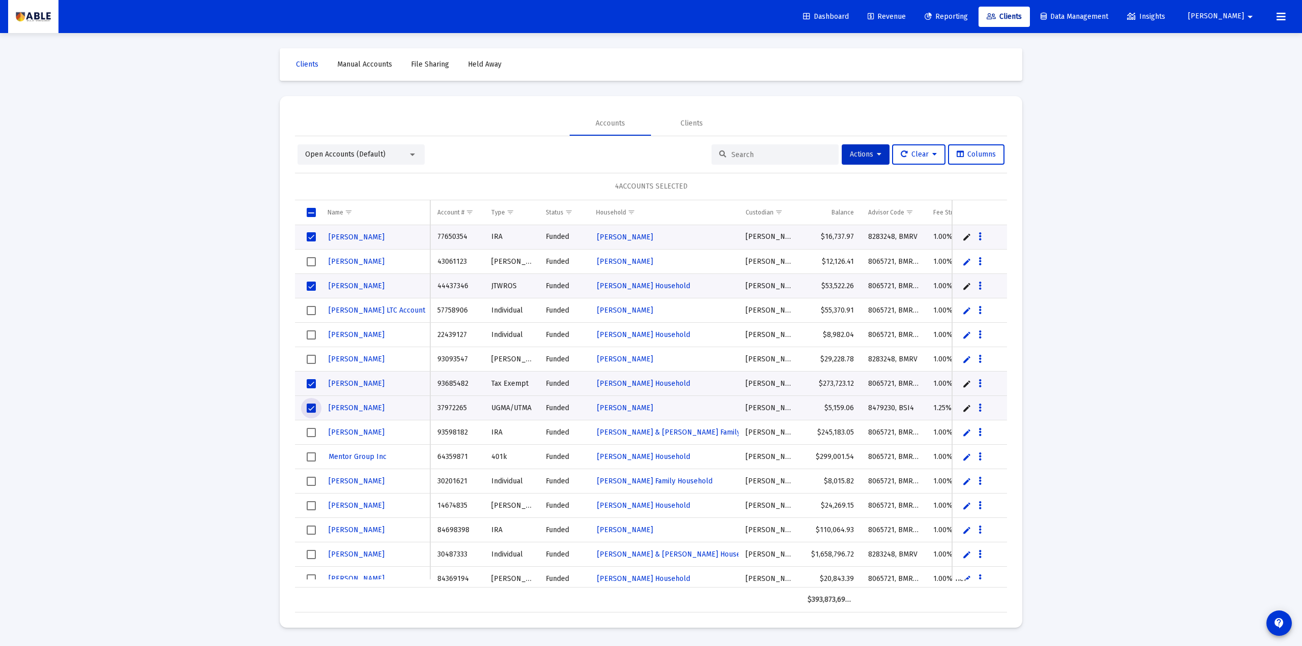
drag, startPoint x: 312, startPoint y: 434, endPoint x: 329, endPoint y: 429, distance: 17.4
click at [312, 433] on span "Select row" at bounding box center [311, 432] width 9 height 9
drag, startPoint x: 595, startPoint y: 189, endPoint x: 686, endPoint y: 188, distance: 91.0
click at [714, 183] on div "5 ACCOUNTS SELECTED" at bounding box center [651, 186] width 712 height 27
click at [778, 210] on span "Show filter options for column 'Custodian'" at bounding box center [779, 212] width 8 height 8
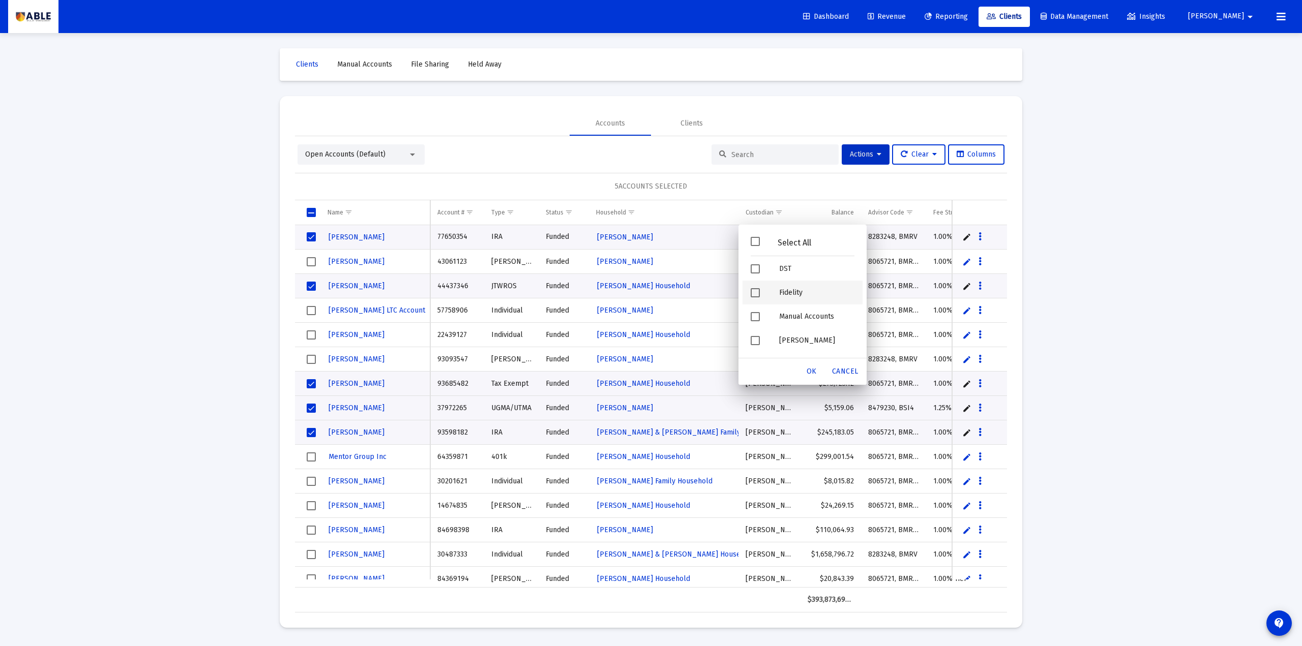
click at [759, 293] on span "Filter options" at bounding box center [754, 292] width 9 height 9
click at [813, 375] on span "OK" at bounding box center [811, 371] width 10 height 9
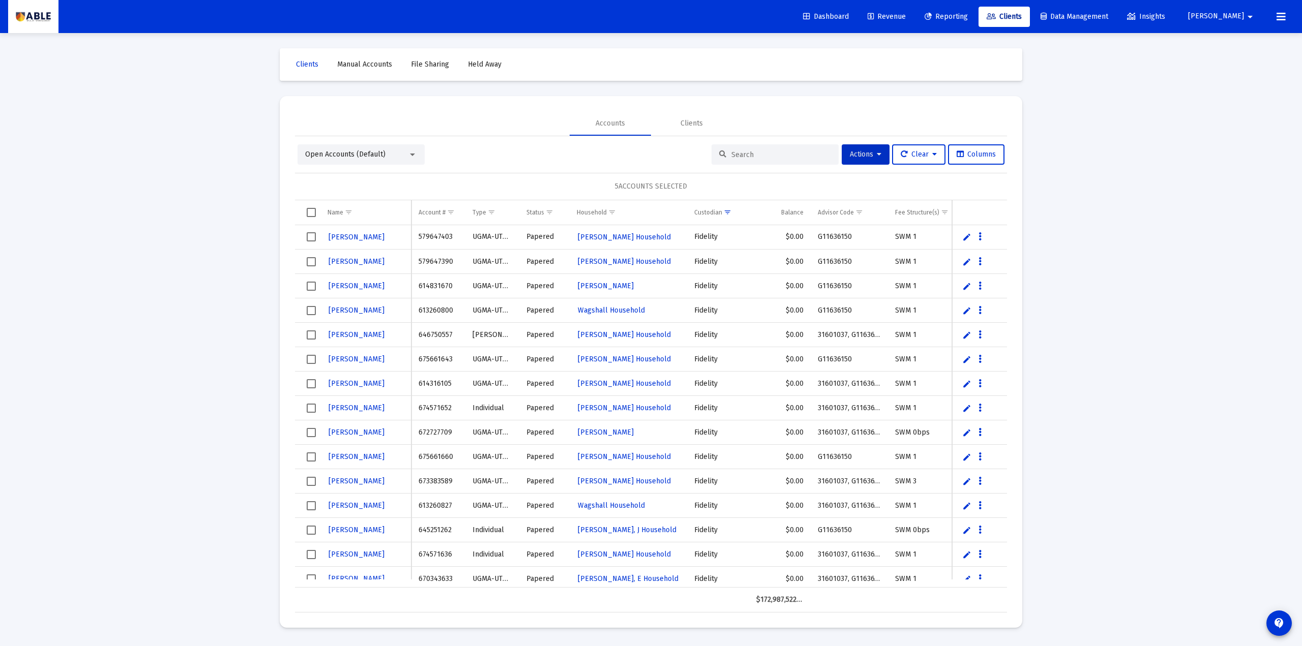
click at [229, 430] on div "Loading... Clients Manual Accounts File Sharing Held Away Accounts Clients Open…" at bounding box center [651, 323] width 1302 height 646
drag, startPoint x: 716, startPoint y: 182, endPoint x: 725, endPoint y: 181, distance: 8.7
click at [725, 181] on div "5 ACCOUNTS SELECTED" at bounding box center [651, 186] width 712 height 27
click at [209, 369] on div "Loading... Clients Manual Accounts File Sharing Held Away Accounts Clients Open…" at bounding box center [651, 323] width 1302 height 646
click at [932, 154] on icon at bounding box center [934, 154] width 5 height 7
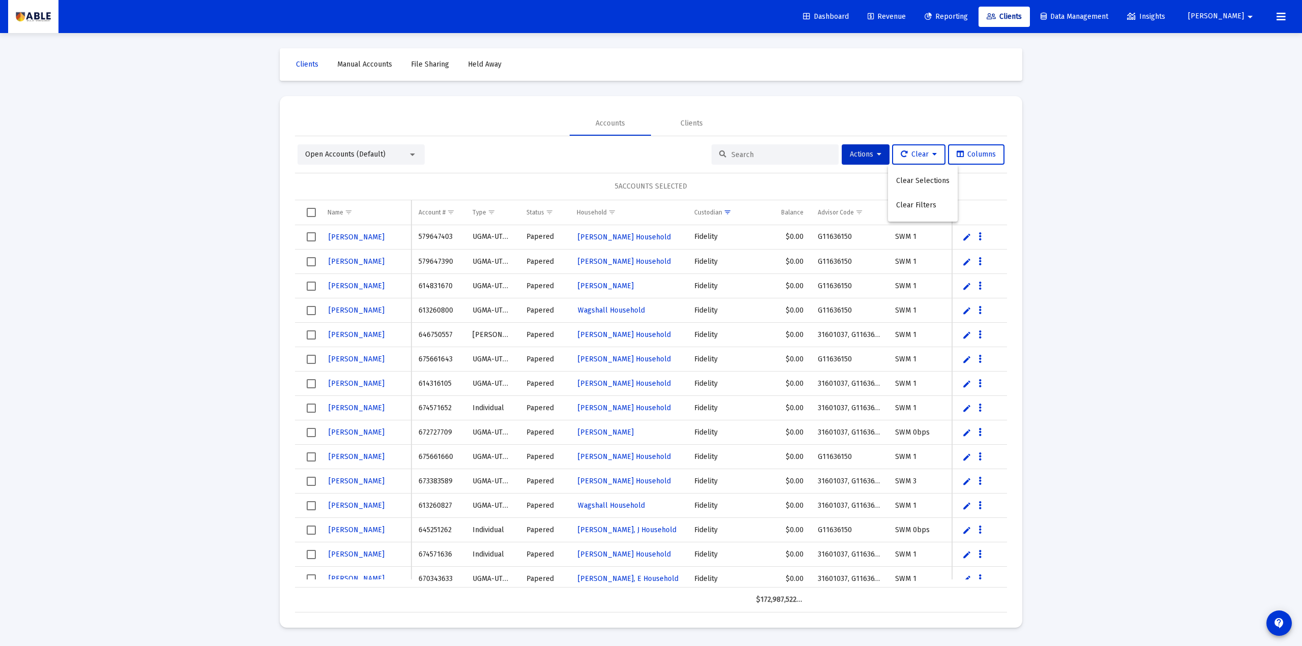
click at [976, 182] on div at bounding box center [651, 323] width 1302 height 646
drag, startPoint x: 606, startPoint y: 187, endPoint x: 734, endPoint y: 188, distance: 128.1
click at [734, 188] on div "5 ACCOUNTS SELECTED" at bounding box center [651, 186] width 712 height 27
drag, startPoint x: 289, startPoint y: 289, endPoint x: 309, endPoint y: 287, distance: 19.9
click at [289, 289] on mat-card "Accounts Clients Open Accounts (Default) Actions Clear Columns 5 ACCOUNTS SELEC…" at bounding box center [651, 362] width 742 height 532
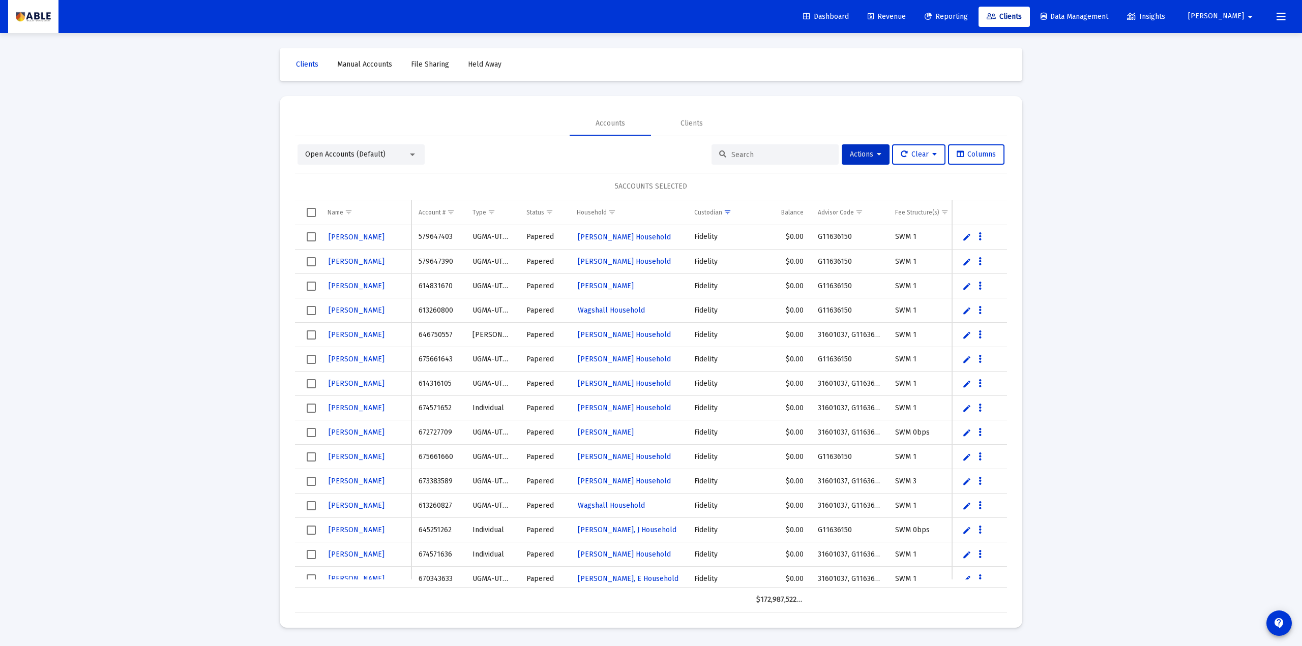
click at [309, 263] on span "Select row" at bounding box center [311, 261] width 9 height 9
click at [311, 285] on span "Select row" at bounding box center [311, 286] width 9 height 9
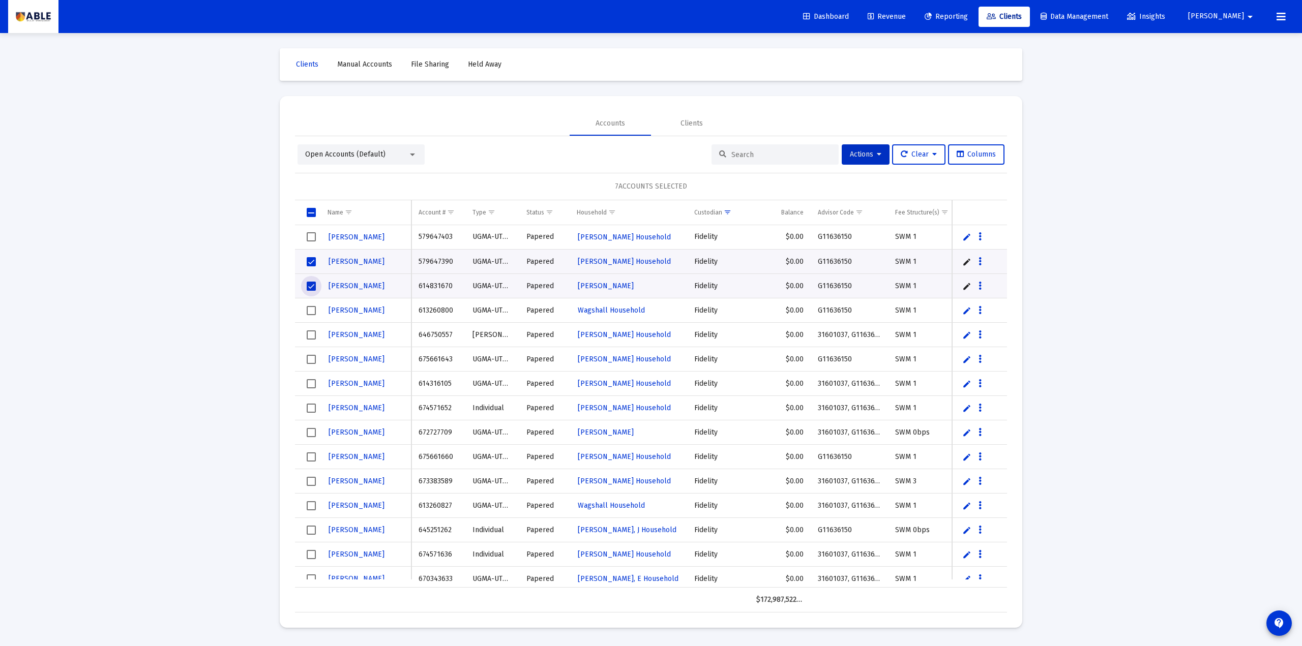
click at [310, 310] on span "Select row" at bounding box center [311, 310] width 9 height 9
click at [609, 185] on div "8 ACCOUNTS SELECTED" at bounding box center [651, 186] width 712 height 27
drag, startPoint x: 595, startPoint y: 185, endPoint x: 707, endPoint y: 185, distance: 112.4
click at [707, 185] on div "8 ACCOUNTS SELECTED" at bounding box center [651, 186] width 712 height 27
click at [731, 214] on span "Show filter options for column 'Custodian'" at bounding box center [728, 212] width 8 height 8
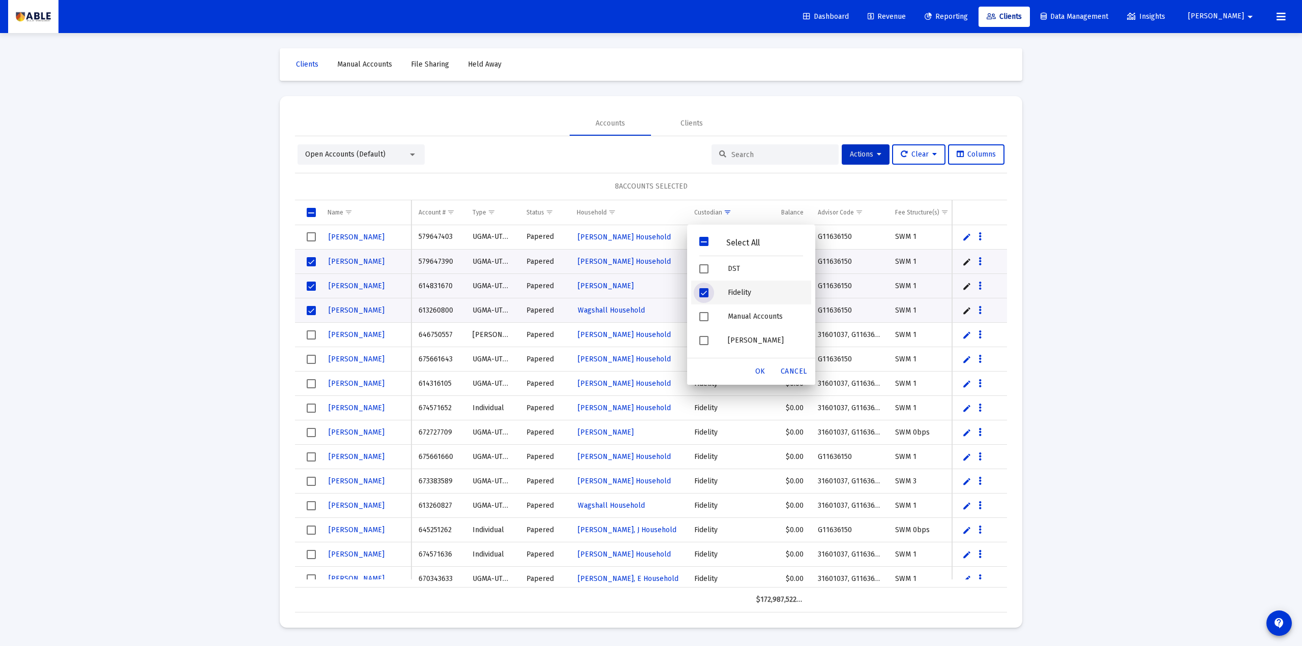
click at [705, 291] on span "Filter options" at bounding box center [703, 292] width 9 height 9
click at [703, 272] on span "Filter options" at bounding box center [703, 268] width 9 height 9
click at [759, 368] on span "OK" at bounding box center [760, 371] width 10 height 9
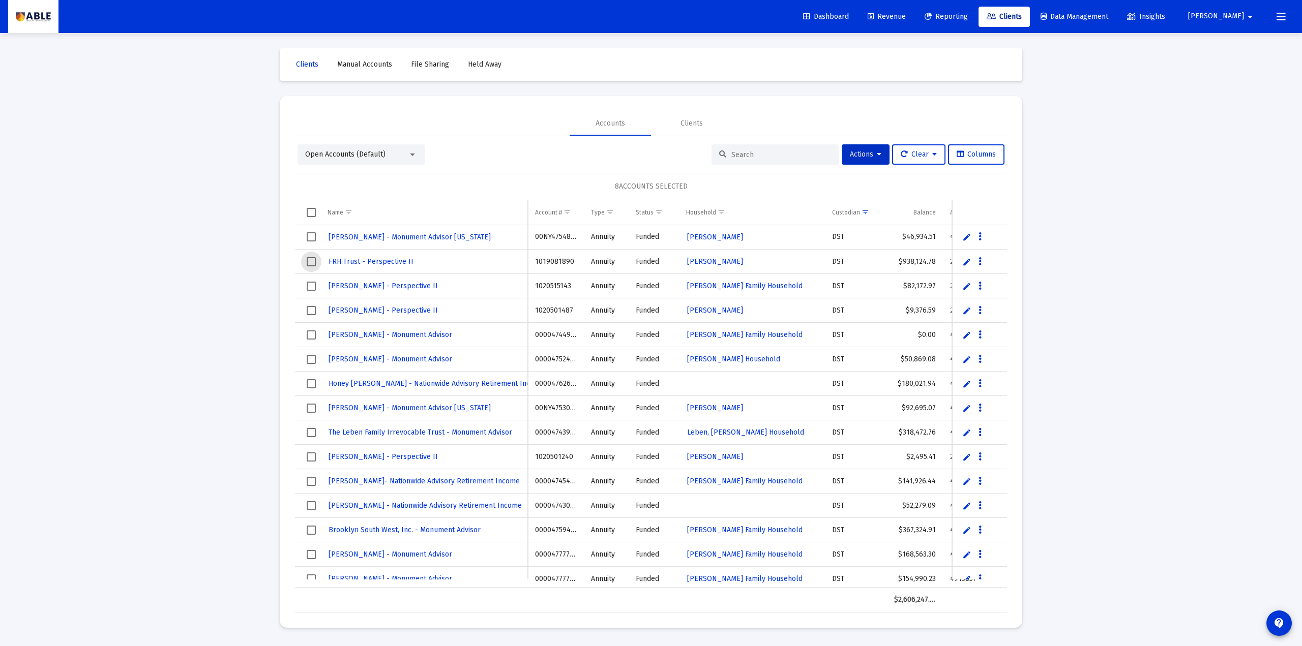
drag, startPoint x: 312, startPoint y: 265, endPoint x: 311, endPoint y: 288, distance: 22.9
click at [312, 265] on span "Select row" at bounding box center [311, 261] width 9 height 9
click at [311, 287] on span "Select row" at bounding box center [311, 286] width 9 height 9
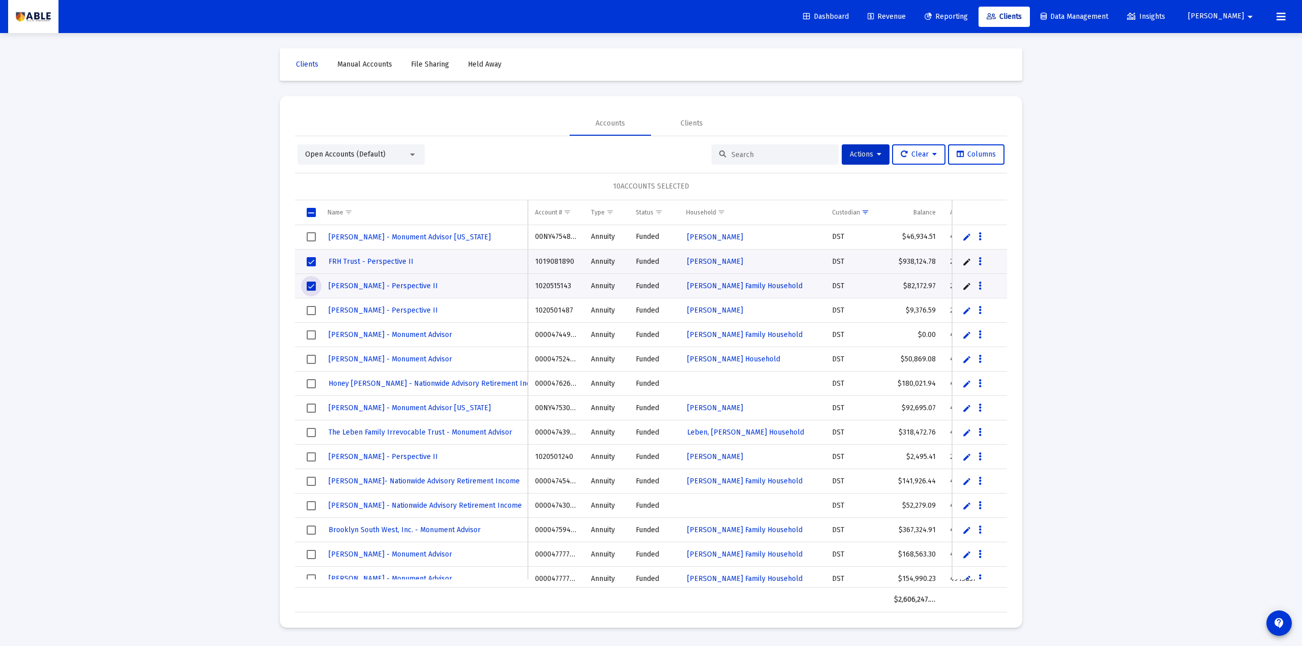
click at [310, 305] on td "Data grid" at bounding box center [307, 310] width 25 height 24
click at [536, 194] on div "11 ACCOUNTS SELECTED" at bounding box center [651, 186] width 712 height 27
drag, startPoint x: 578, startPoint y: 181, endPoint x: 729, endPoint y: 186, distance: 150.6
click at [735, 186] on div "11 ACCOUNTS SELECTED" at bounding box center [651, 186] width 712 height 27
click at [728, 184] on div "11 ACCOUNTS SELECTED" at bounding box center [651, 186] width 712 height 27
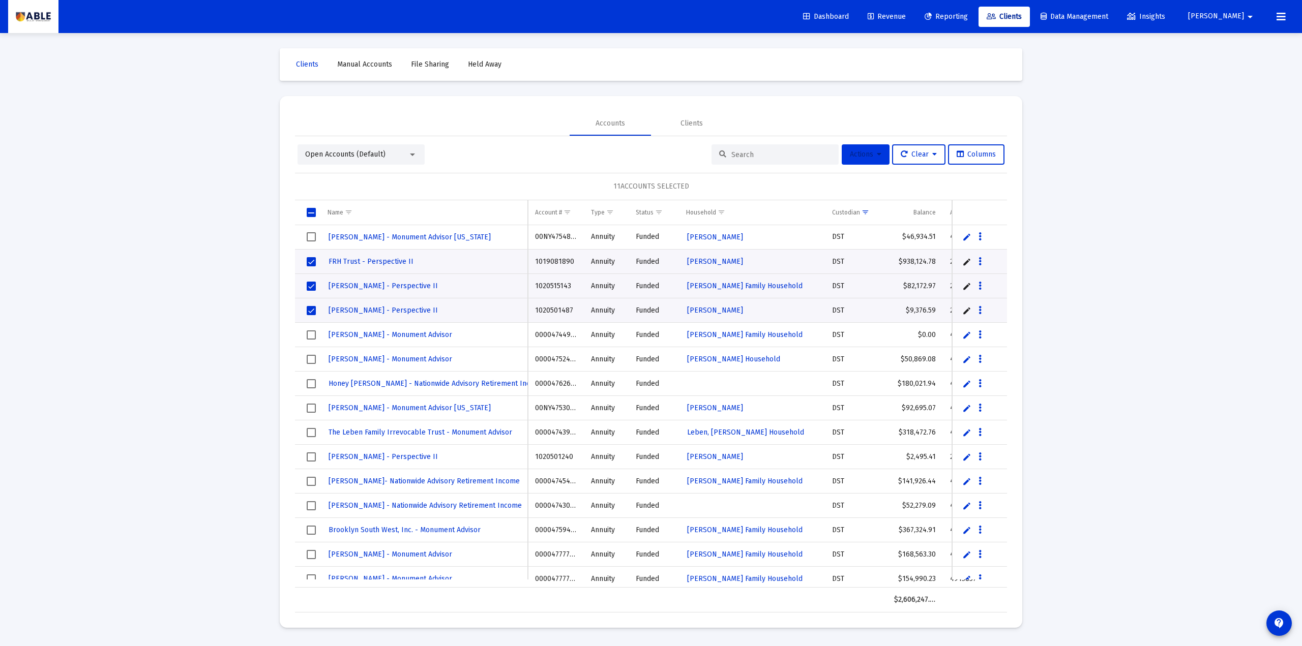
click at [866, 158] on span "Actions" at bounding box center [866, 154] width 32 height 9
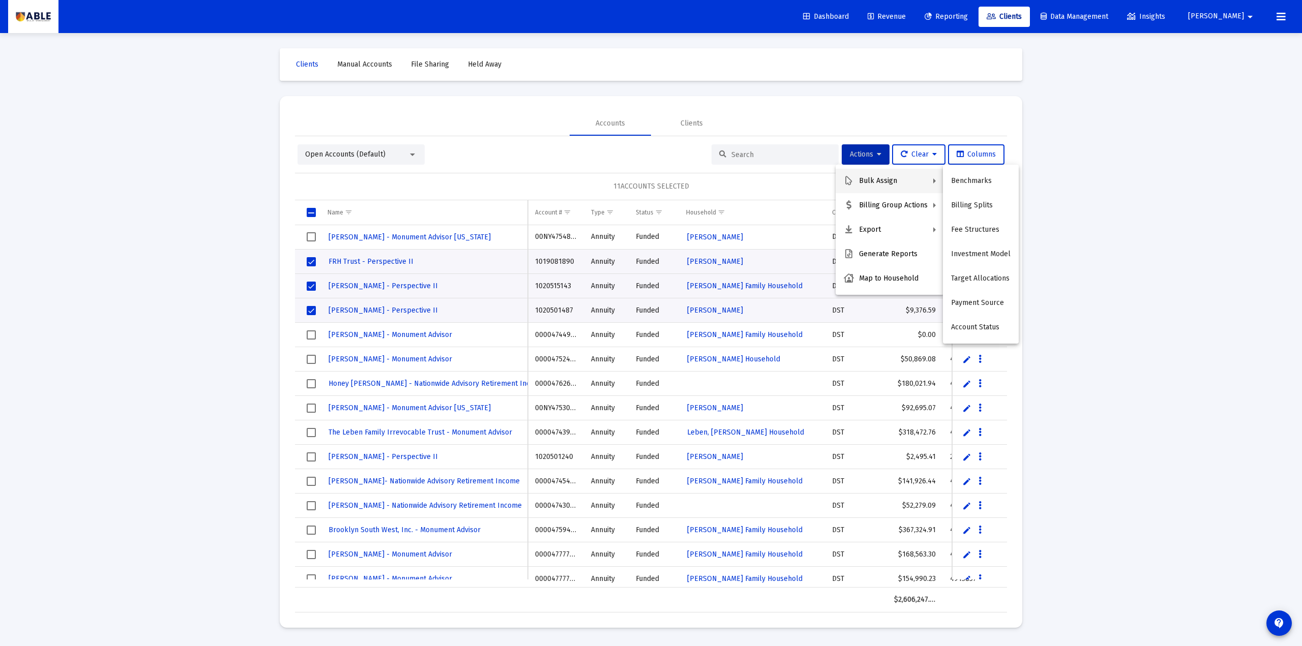
drag, startPoint x: 1064, startPoint y: 212, endPoint x: 912, endPoint y: 262, distance: 160.0
click at [976, 216] on div at bounding box center [651, 323] width 1302 height 646
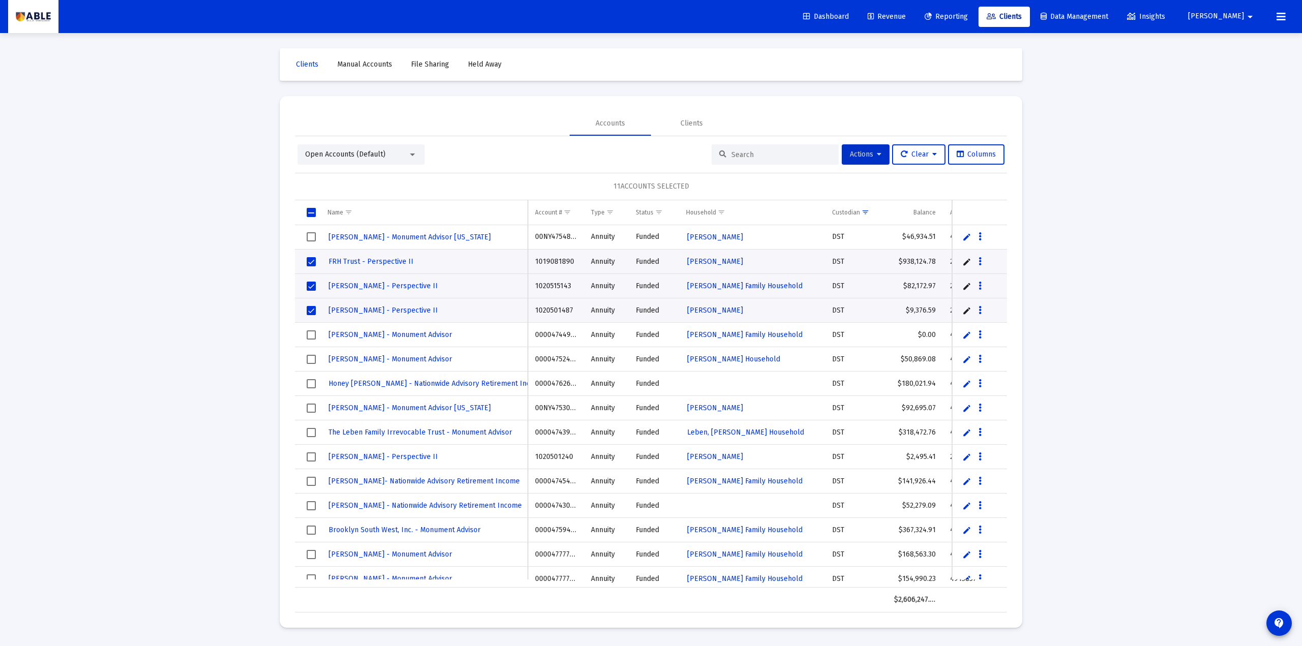
drag, startPoint x: 875, startPoint y: 144, endPoint x: 869, endPoint y: 155, distance: 11.8
click at [875, 146] on div "Open Accounts (Default) Actions Clear Columns 11 ACCOUNTS SELECTED Name Name Ac…" at bounding box center [651, 374] width 712 height 476
click at [867, 157] on span "Actions" at bounding box center [866, 154] width 32 height 9
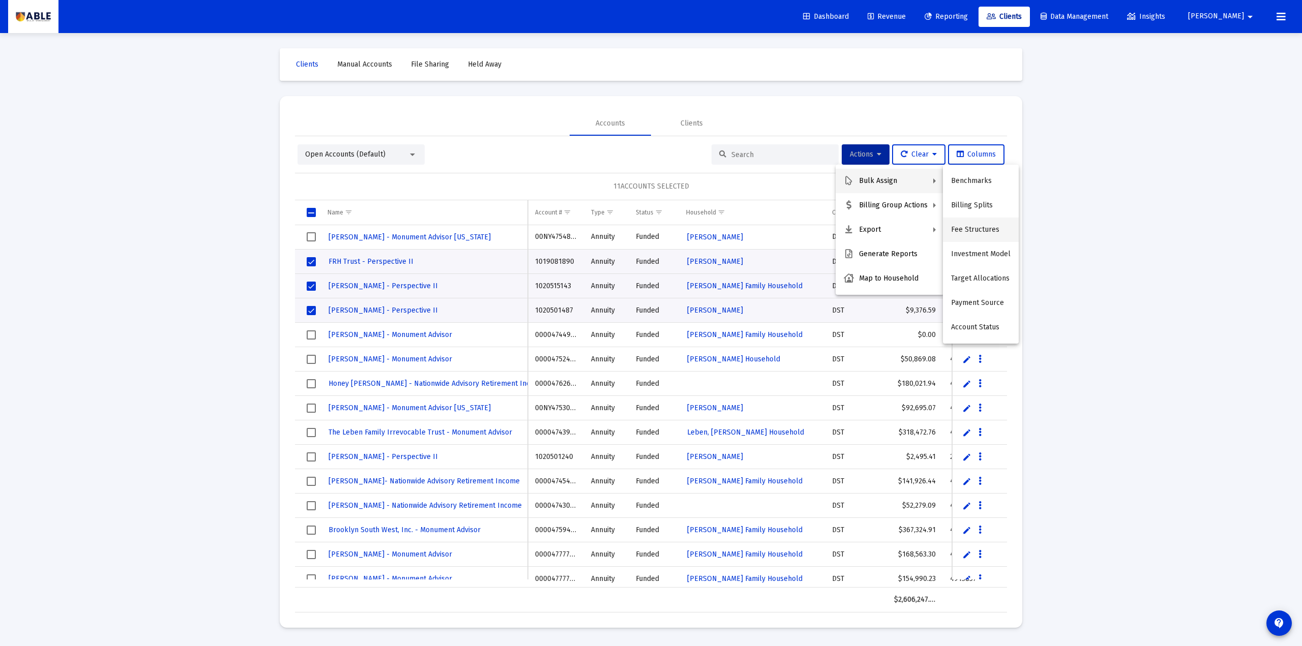
click at [976, 227] on button "Fee Structures" at bounding box center [981, 230] width 76 height 24
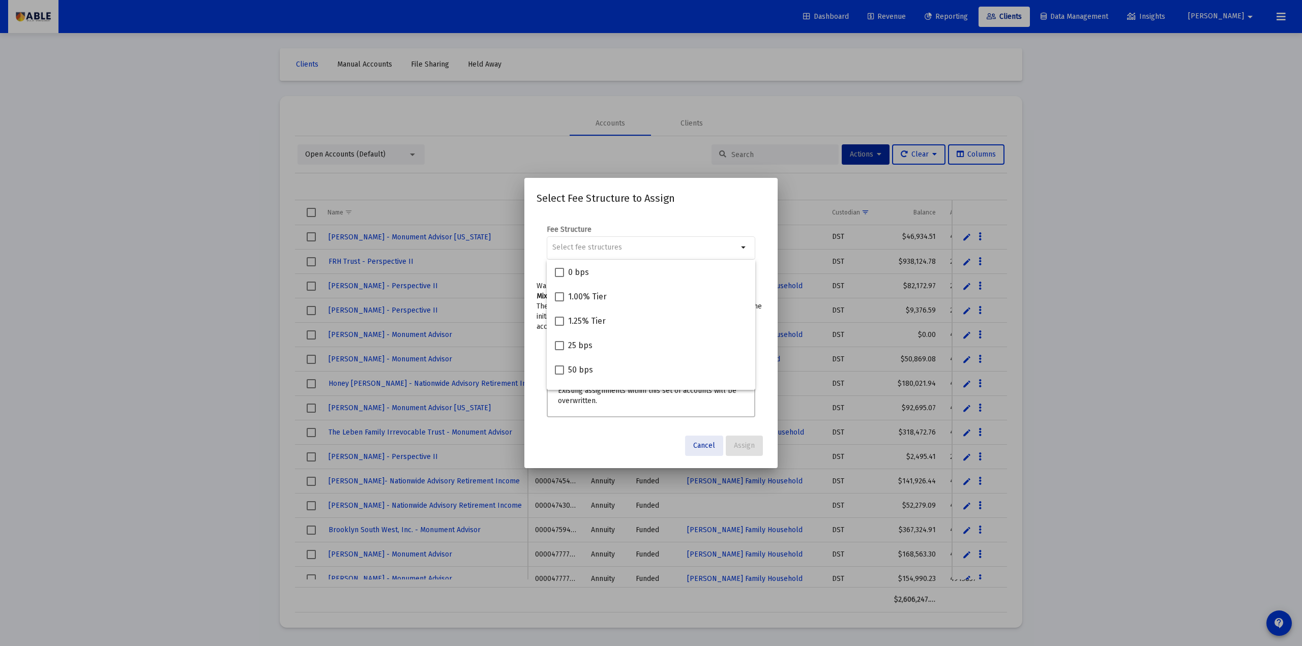
click at [707, 439] on button "Cancel" at bounding box center [704, 446] width 38 height 20
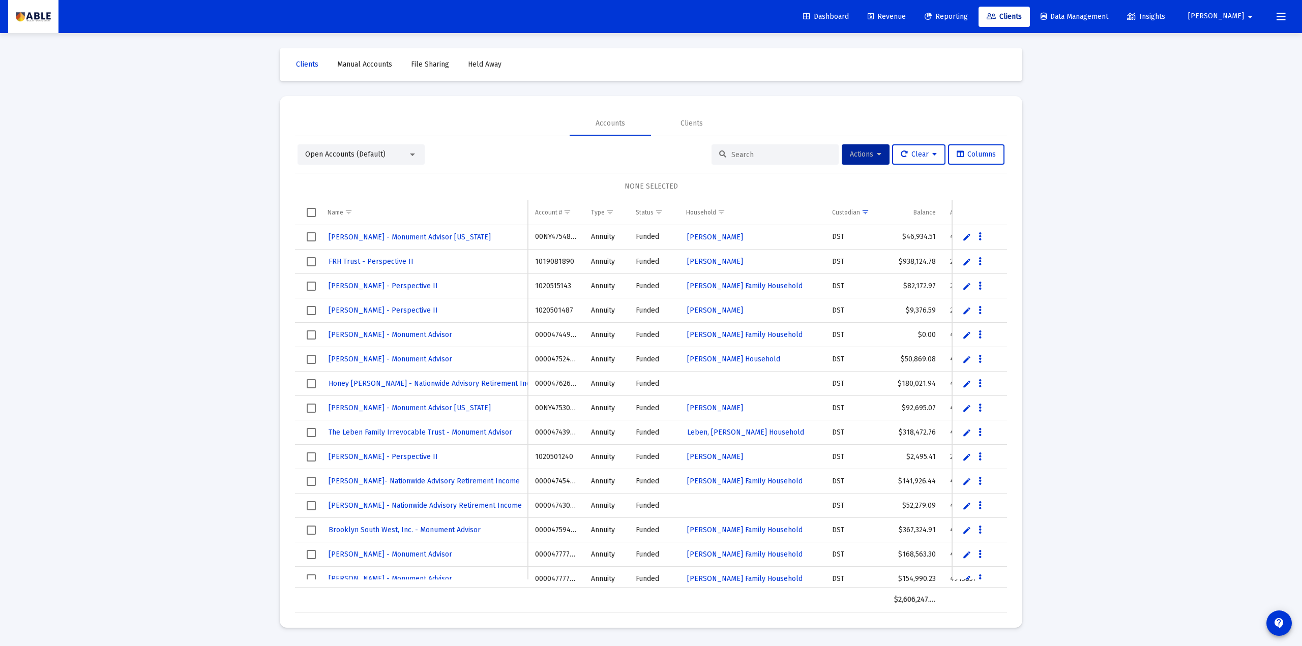
drag, startPoint x: 617, startPoint y: 184, endPoint x: 699, endPoint y: 181, distance: 81.4
click at [699, 181] on div "NONE SELECTED" at bounding box center [651, 186] width 712 height 27
click at [720, 187] on div "NONE SELECTED" at bounding box center [651, 187] width 696 height 10
drag, startPoint x: 628, startPoint y: 183, endPoint x: 699, endPoint y: 187, distance: 70.3
click at [699, 187] on div "NONE SELECTED" at bounding box center [651, 187] width 696 height 10
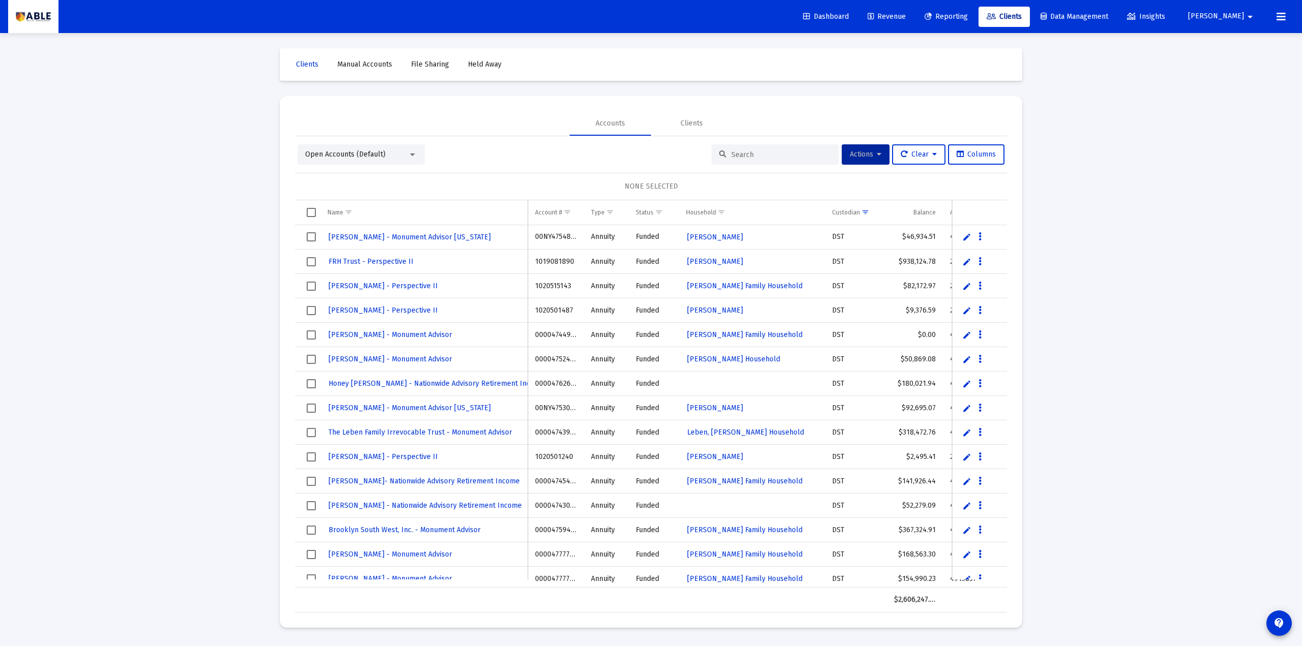
click at [228, 319] on div "Loading... Clients Manual Accounts File Sharing Held Away Accounts Clients Open…" at bounding box center [651, 323] width 1302 height 646
